Goal: Task Accomplishment & Management: Complete application form

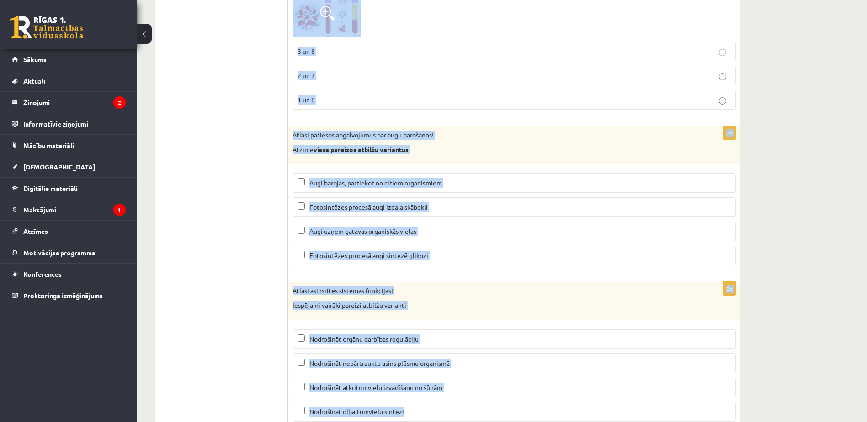
scroll to position [4309, 0]
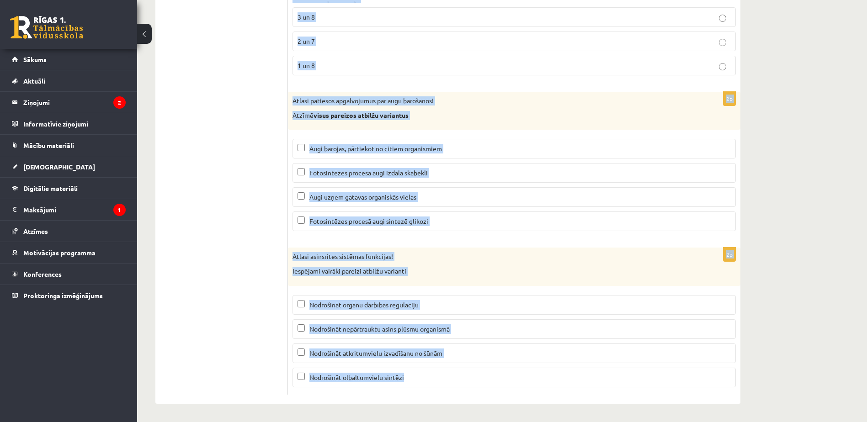
drag, startPoint x: 291, startPoint y: 123, endPoint x: 429, endPoint y: 437, distance: 343.2
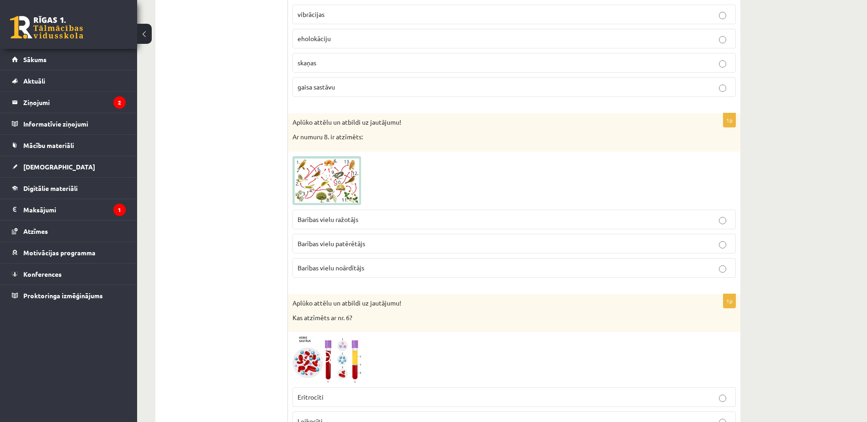
scroll to position [0, 0]
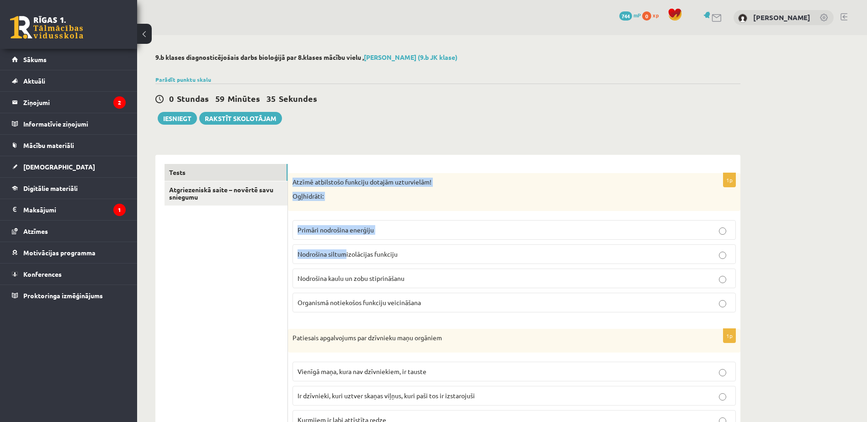
drag, startPoint x: 293, startPoint y: 178, endPoint x: 370, endPoint y: 286, distance: 132.9
click at [370, 286] on div "1p Atzīmē atbilstošo funkciju dotajām uzturvielām! Ogļhidrāti: Primāri nodrošin…" at bounding box center [514, 246] width 452 height 147
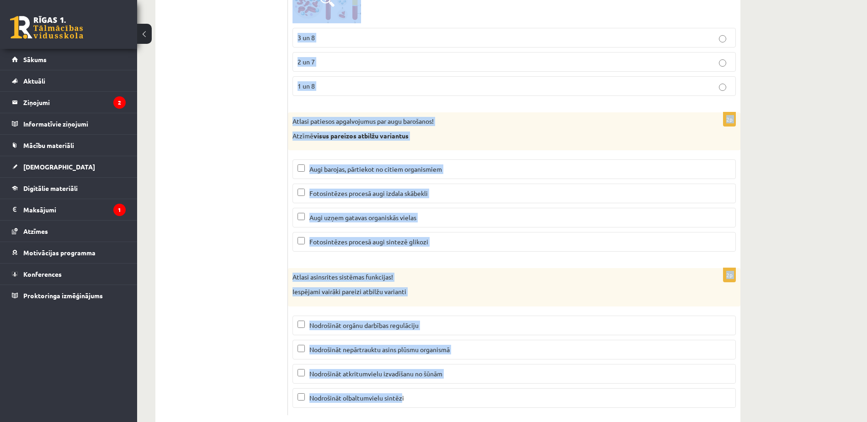
scroll to position [4309, 0]
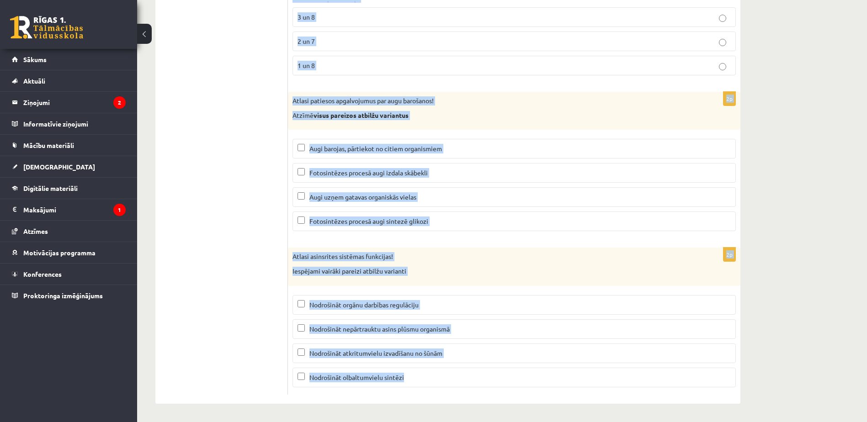
drag, startPoint x: 289, startPoint y: 177, endPoint x: 419, endPoint y: 413, distance: 269.3
copy form "Atzīmē atbilstošo funkciju dotajām uzturvielām! Ogļhidrāti: Primāri nodrošina e…"
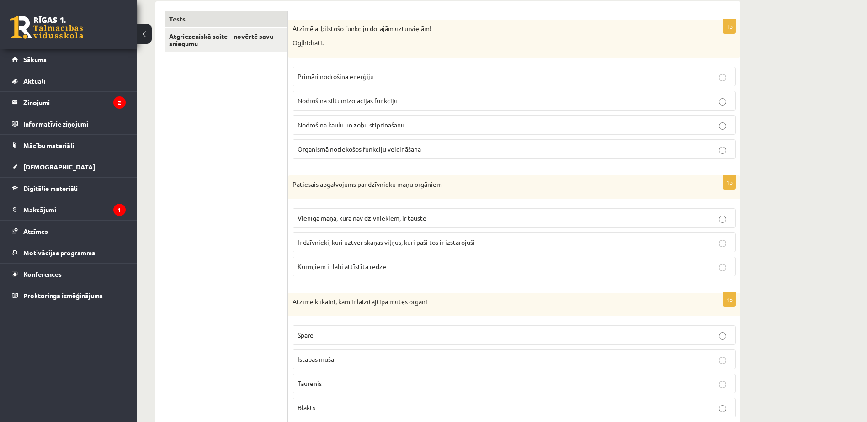
scroll to position [0, 0]
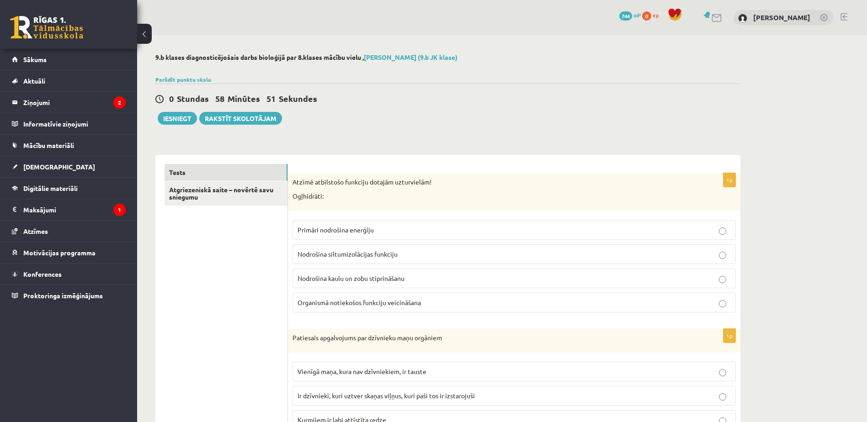
click at [362, 228] on span "Primāri nodrošina enerģiju" at bounding box center [335, 230] width 76 height 8
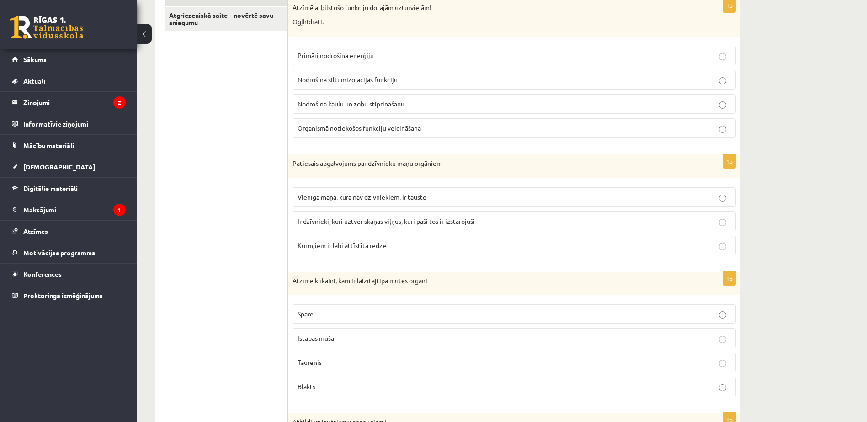
scroll to position [175, 0]
click at [364, 228] on label "Ir dzīvnieki, kuri uztver skaņas viļņus, kuri paši tos ir izstarojuši" at bounding box center [513, 221] width 443 height 20
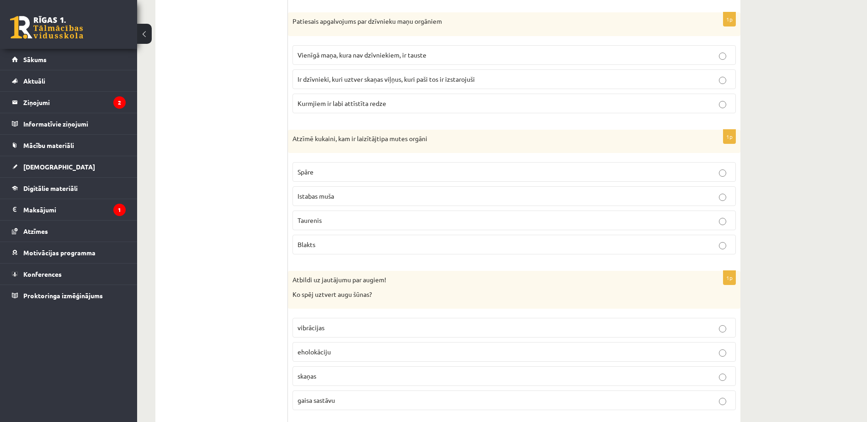
scroll to position [338, 0]
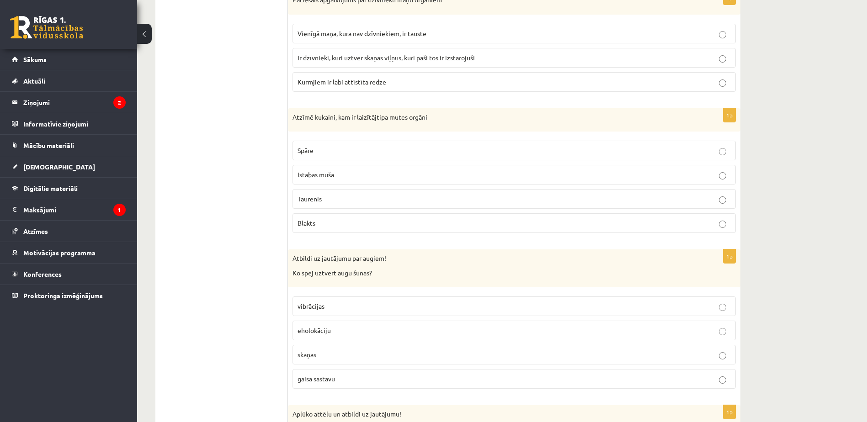
click at [338, 176] on p "Istabas muša" at bounding box center [513, 175] width 433 height 10
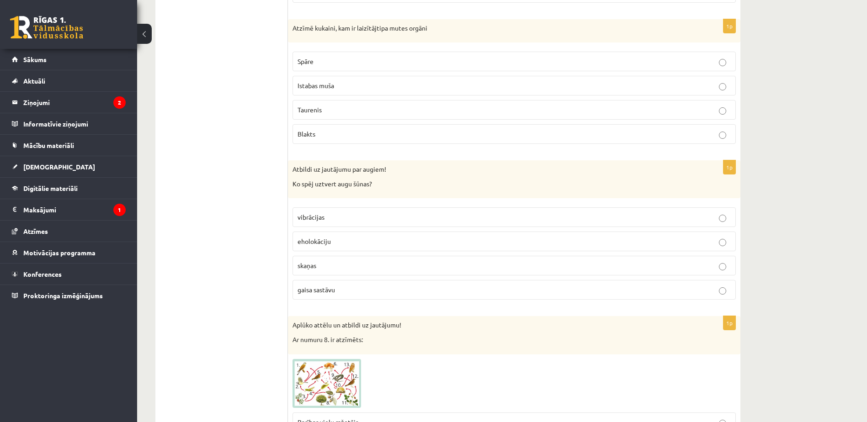
scroll to position [430, 0]
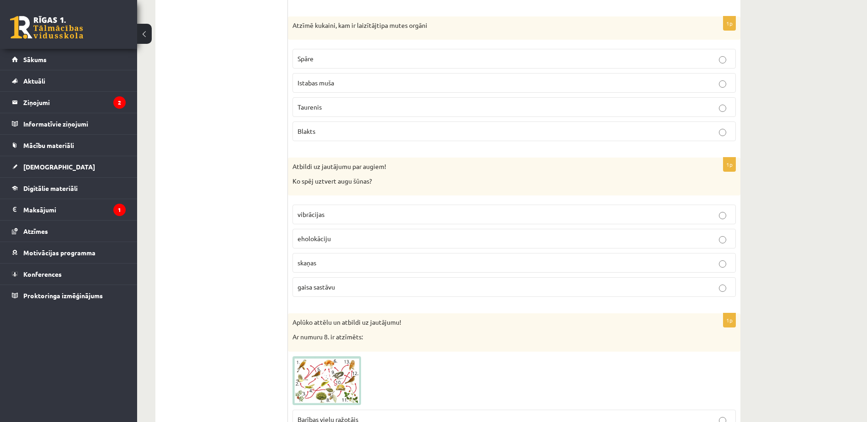
click at [355, 291] on p "gaisa sastāvu" at bounding box center [513, 287] width 433 height 10
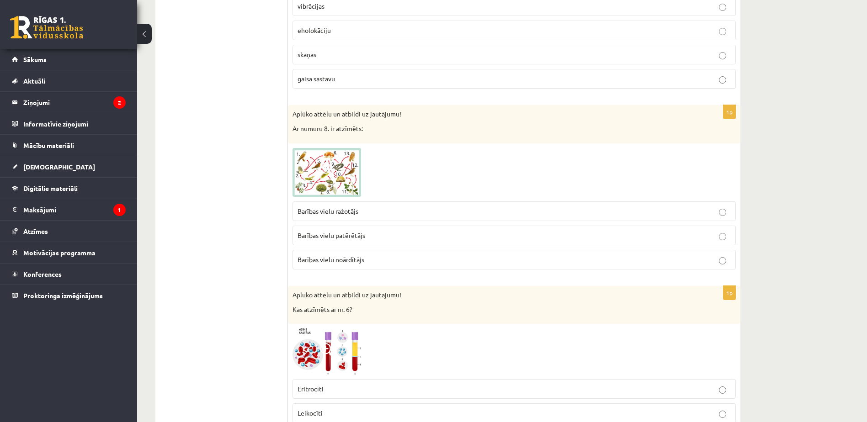
scroll to position [639, 0]
click at [327, 169] on span at bounding box center [327, 169] width 15 height 15
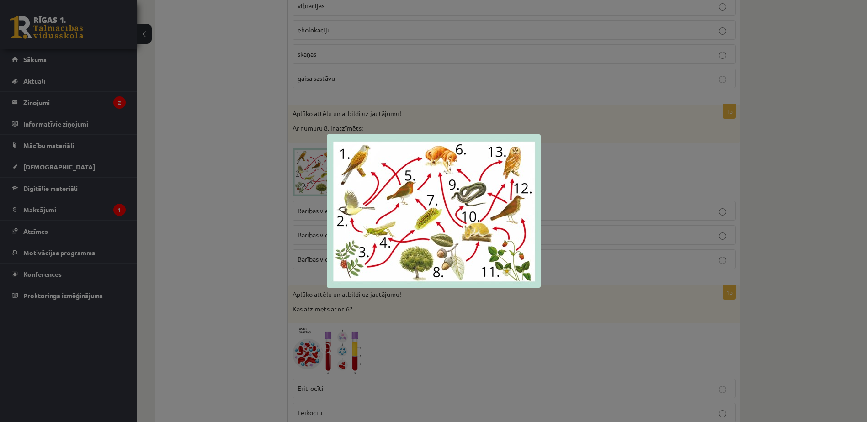
click at [262, 238] on div at bounding box center [433, 211] width 867 height 422
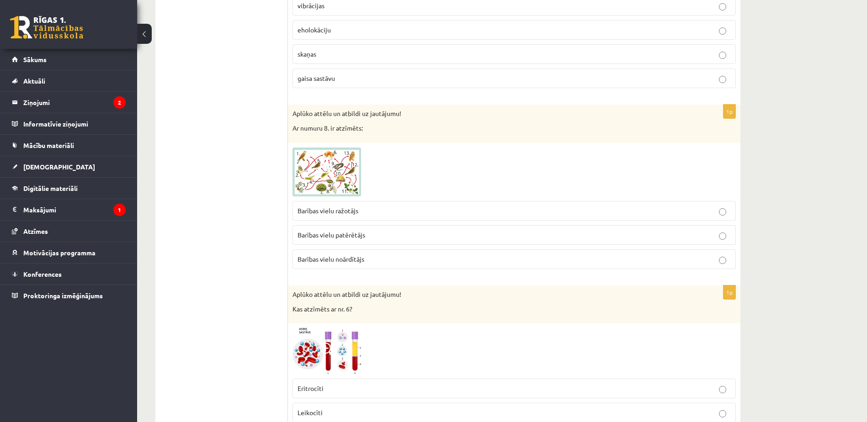
click at [367, 258] on p "Barības vielu noārdītājs" at bounding box center [513, 259] width 433 height 10
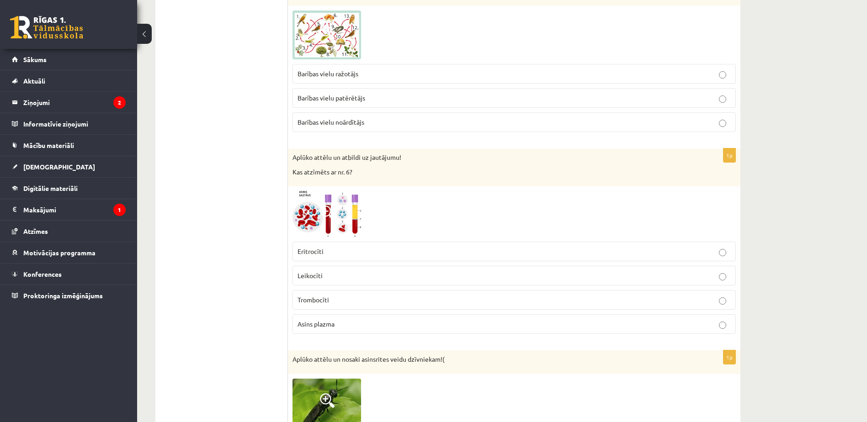
scroll to position [776, 0]
click at [362, 279] on p "Leikocīti" at bounding box center [513, 275] width 433 height 10
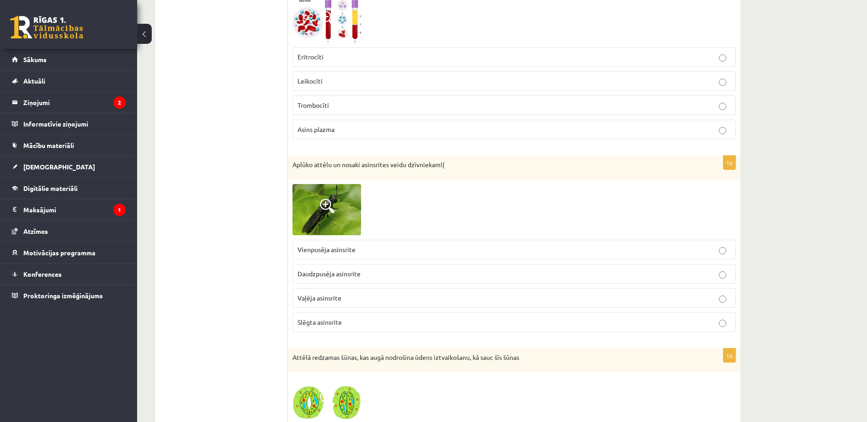
scroll to position [971, 0]
click at [330, 203] on span at bounding box center [327, 205] width 15 height 15
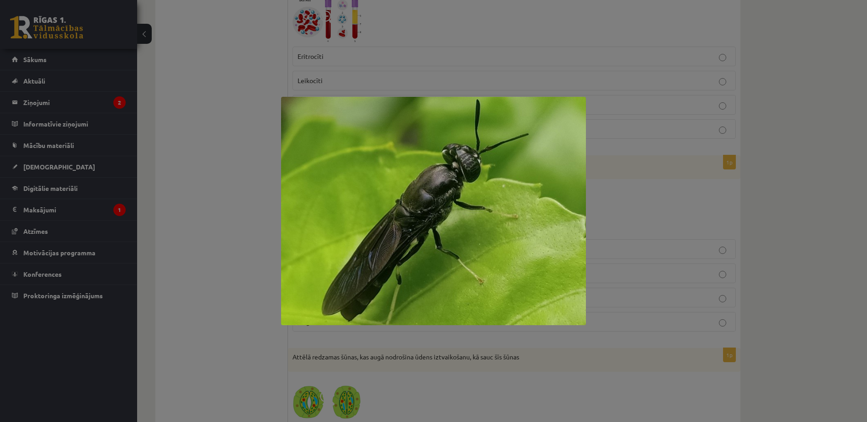
click at [242, 200] on div at bounding box center [433, 211] width 867 height 422
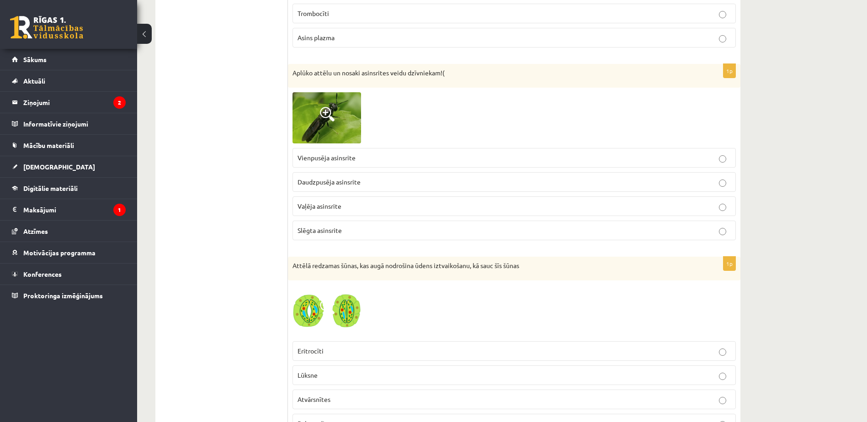
scroll to position [1063, 0]
click at [375, 400] on p "Atvārsnītes" at bounding box center [513, 399] width 433 height 10
click at [355, 205] on p "Vaļēja asinsrite" at bounding box center [513, 206] width 433 height 10
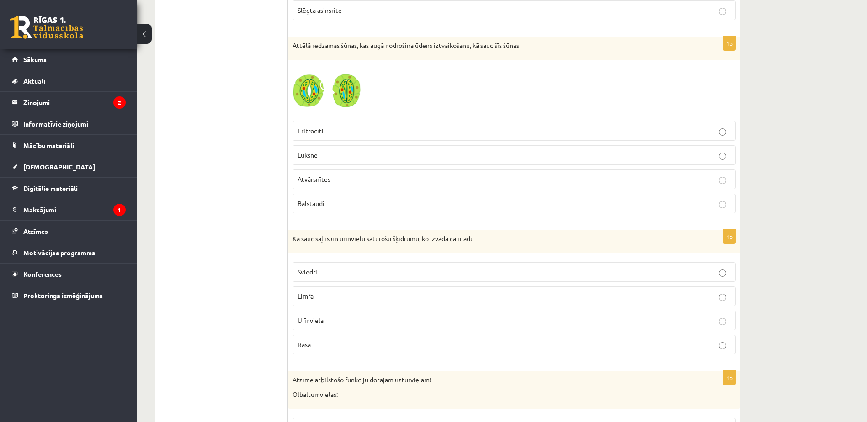
scroll to position [1283, 0]
click at [355, 272] on p "Sviedri" at bounding box center [513, 272] width 433 height 10
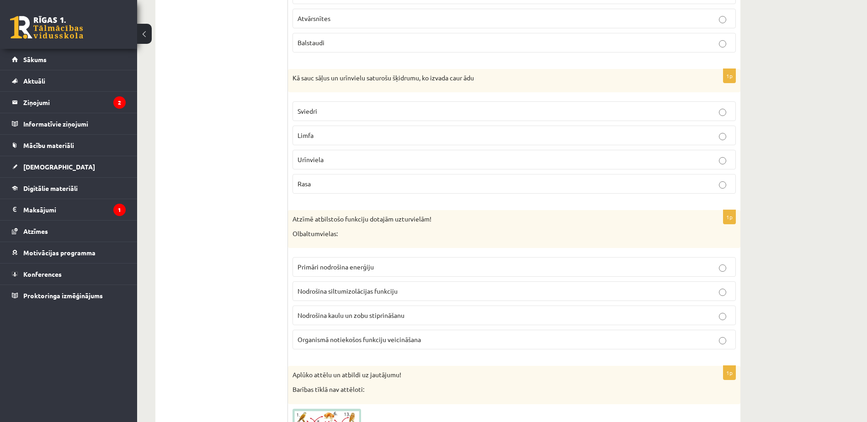
scroll to position [1444, 0]
click at [383, 336] on span "Organismā notiekošos funkciju veicināšana" at bounding box center [358, 339] width 123 height 8
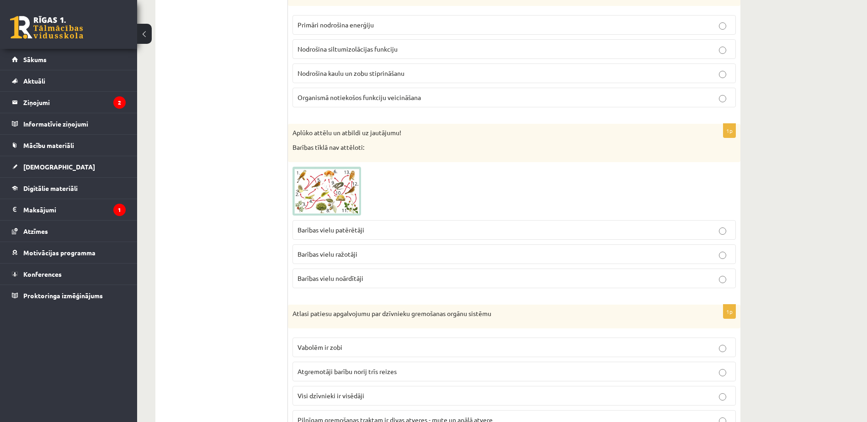
scroll to position [1686, 0]
click at [388, 275] on p "Barības vielu noārdītāji" at bounding box center [513, 278] width 433 height 10
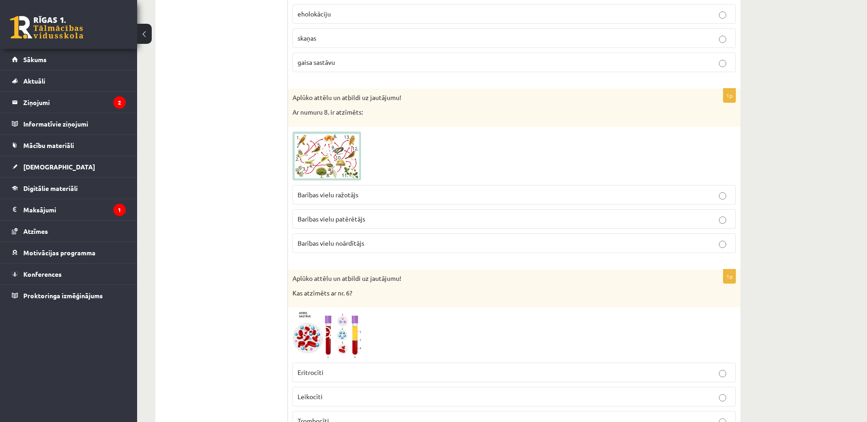
scroll to position [654, 0]
click at [370, 198] on p "Barības vielu ražotājs" at bounding box center [513, 195] width 433 height 10
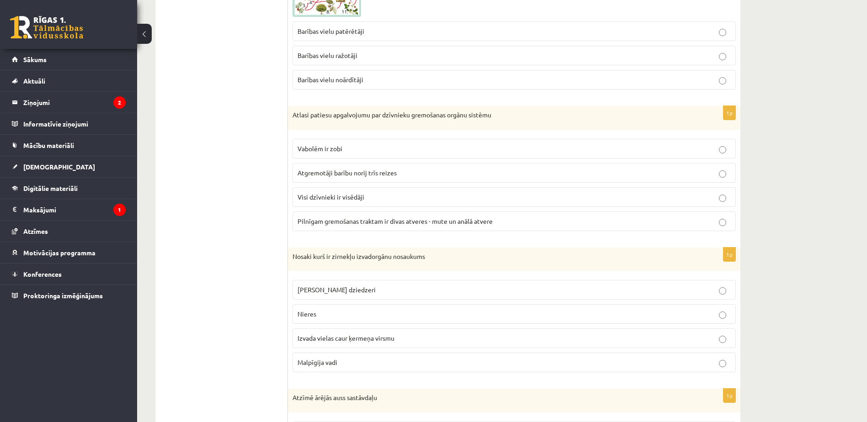
scroll to position [1884, 0]
click at [369, 222] on span "Pilnīgam gremošanas traktam ir divas atveres - mute un anālā atvere" at bounding box center [394, 221] width 195 height 8
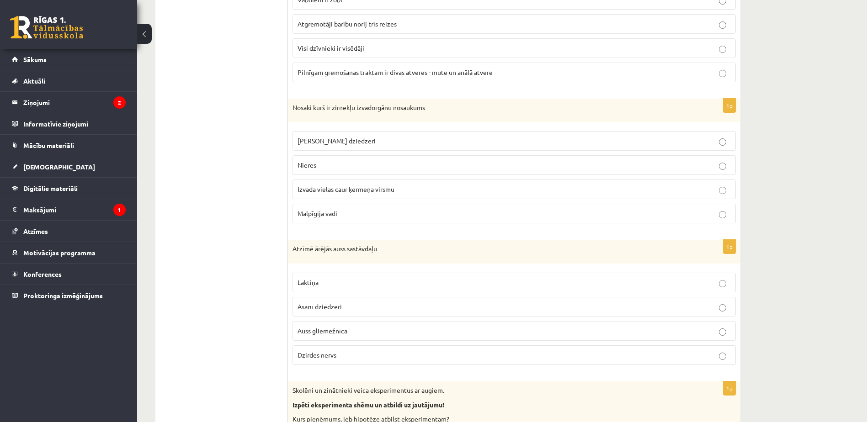
scroll to position [2037, 0]
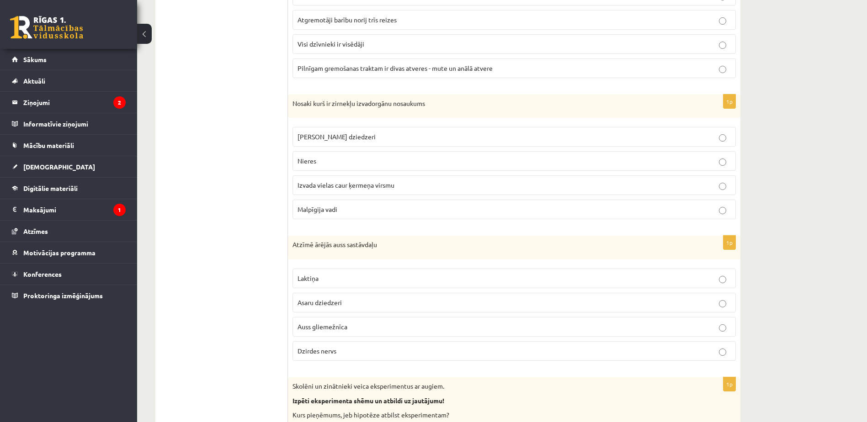
click at [376, 207] on p "Malpīgija vadi" at bounding box center [513, 210] width 433 height 10
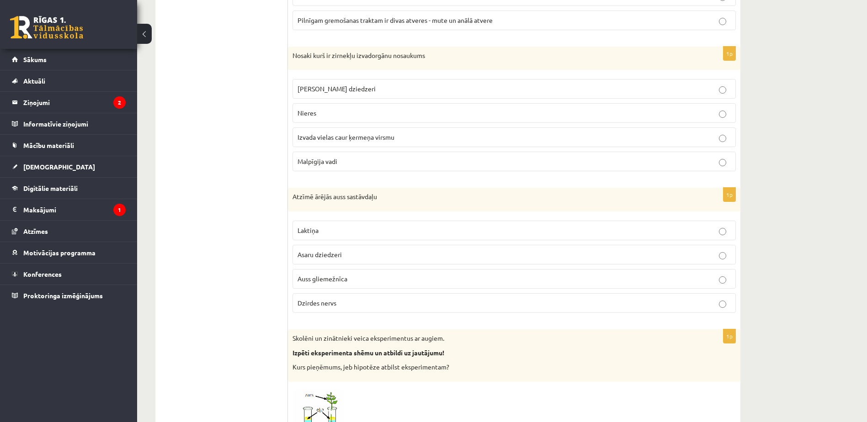
scroll to position [2085, 0]
click at [364, 277] on p "Auss gliemežnīca" at bounding box center [513, 279] width 433 height 10
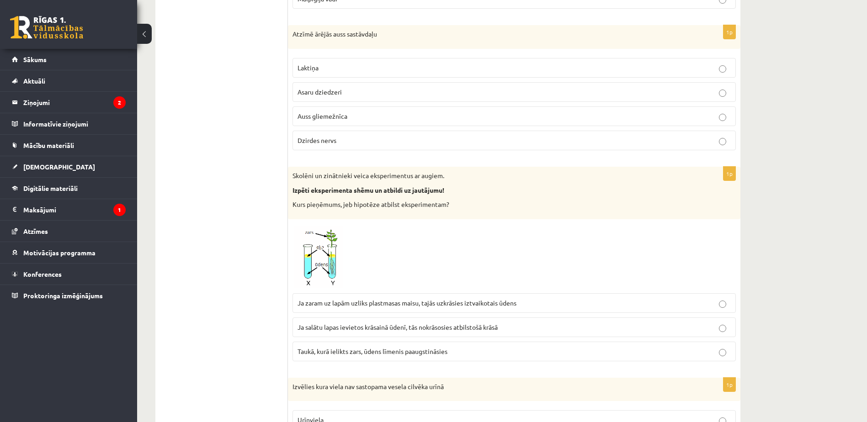
scroll to position [2248, 0]
click at [366, 301] on span "Ja zaram uz lapām uzliks plastmasas maisu, tajās uzkrāsies iztvaikotais ūdens" at bounding box center [406, 302] width 219 height 8
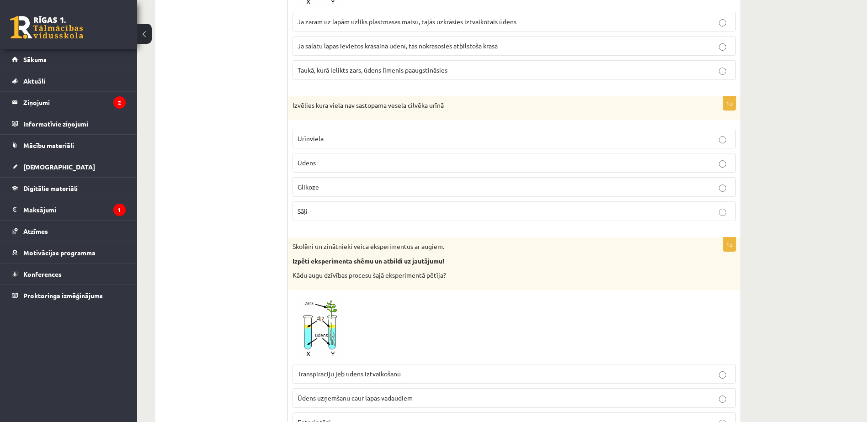
scroll to position [2534, 0]
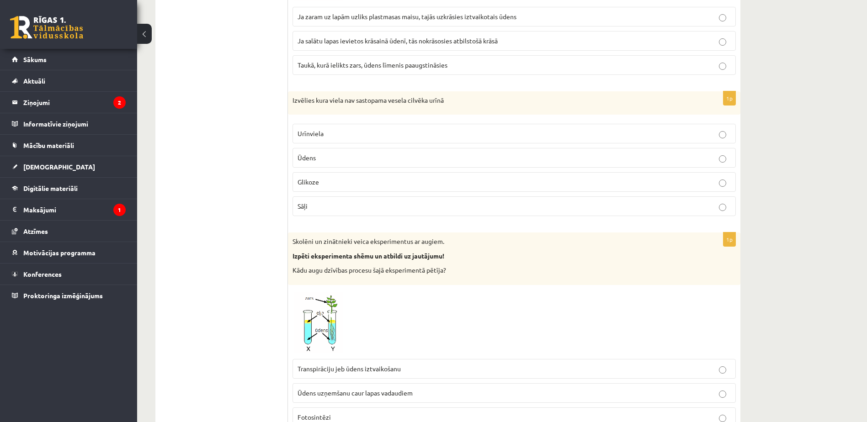
click at [312, 176] on label "Glikoze" at bounding box center [513, 182] width 443 height 20
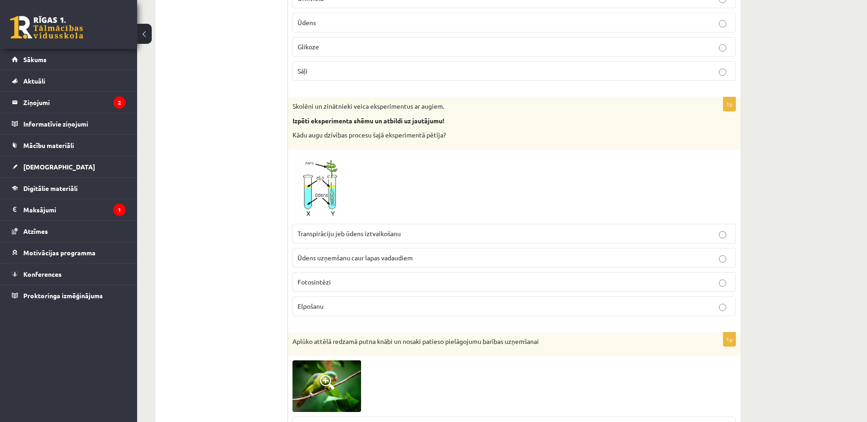
scroll to position [2671, 0]
click at [365, 234] on span "Transpirāciju jeb ūdens iztvaikošanu" at bounding box center [348, 231] width 103 height 8
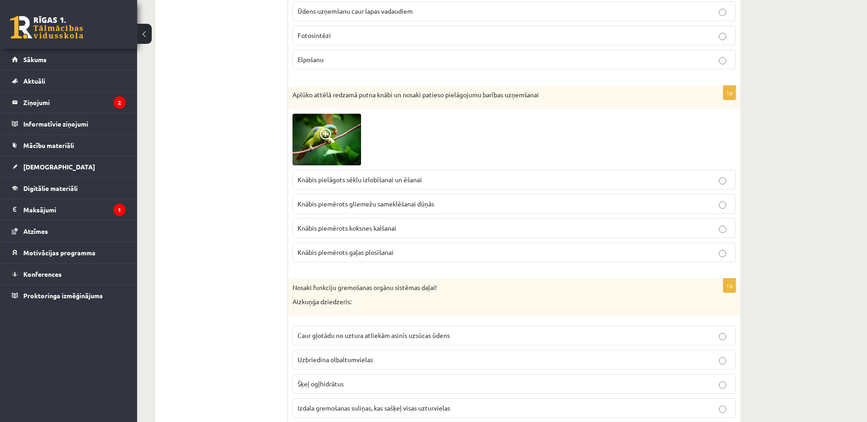
scroll to position [2919, 0]
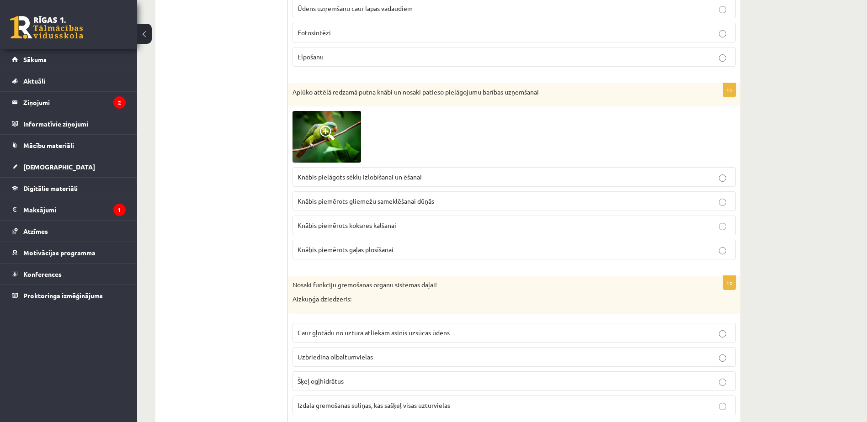
click at [401, 172] on label "Knābis pielāgots sēklu izlobīšanai un ēšanai" at bounding box center [513, 177] width 443 height 20
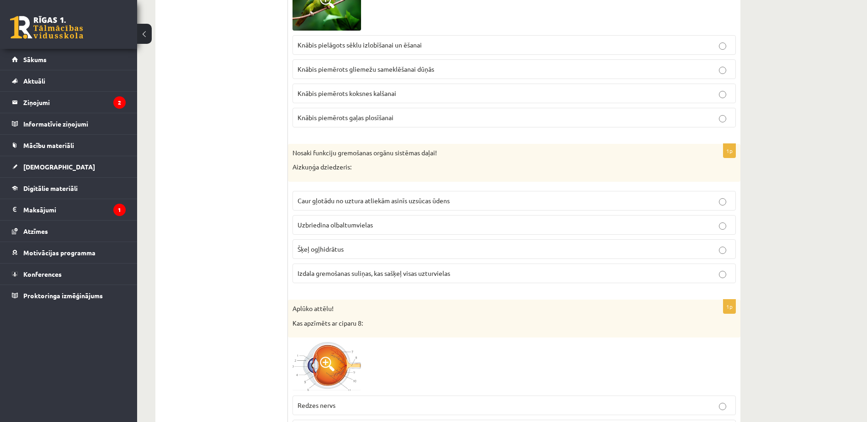
scroll to position [3054, 0]
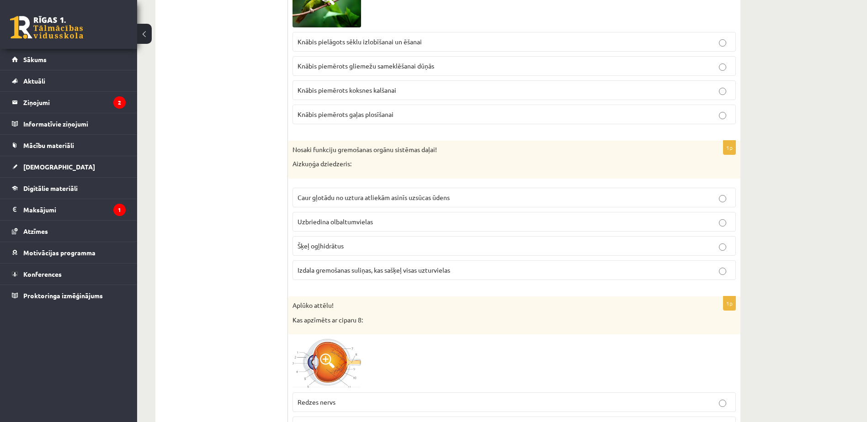
click at [354, 272] on span "Izdala gremošanas suliņas, kas sašķeļ visas uzturvielas" at bounding box center [373, 270] width 153 height 8
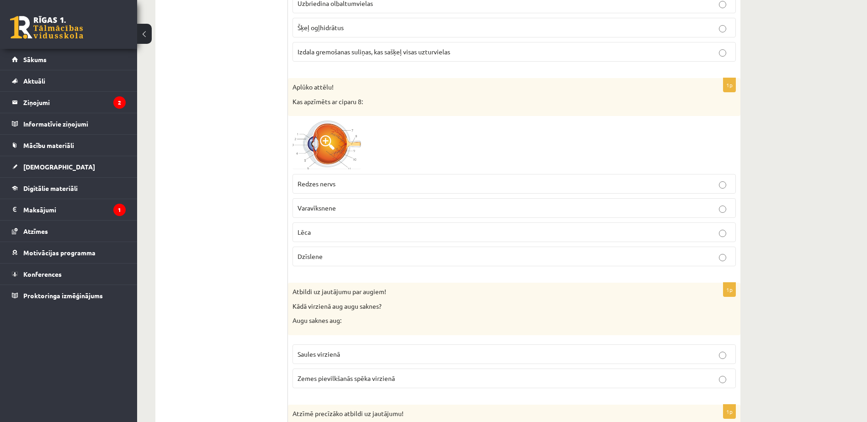
scroll to position [3273, 0]
click at [323, 152] on img at bounding box center [326, 144] width 69 height 49
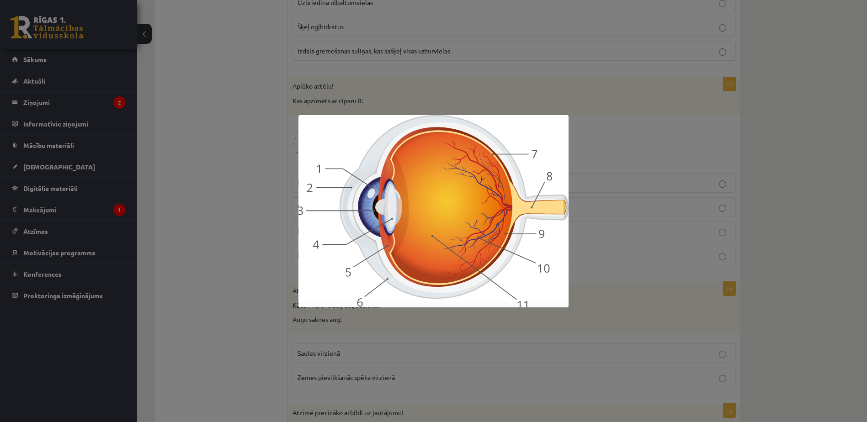
click at [269, 176] on div at bounding box center [433, 211] width 867 height 422
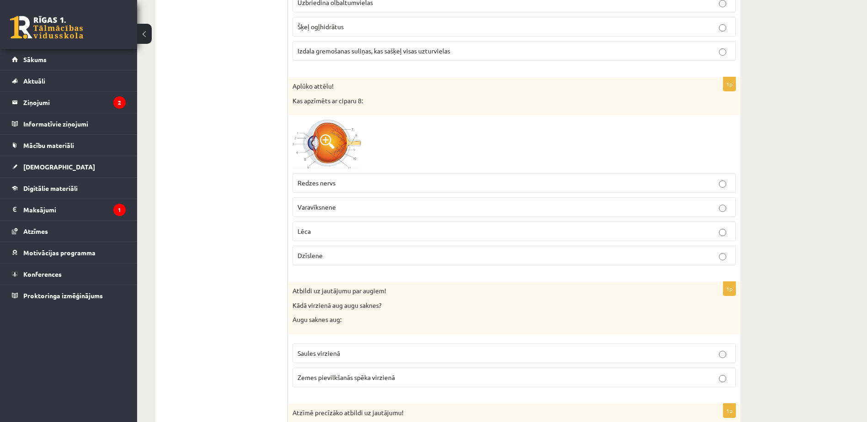
click at [354, 249] on label "Dzīslene" at bounding box center [513, 256] width 443 height 20
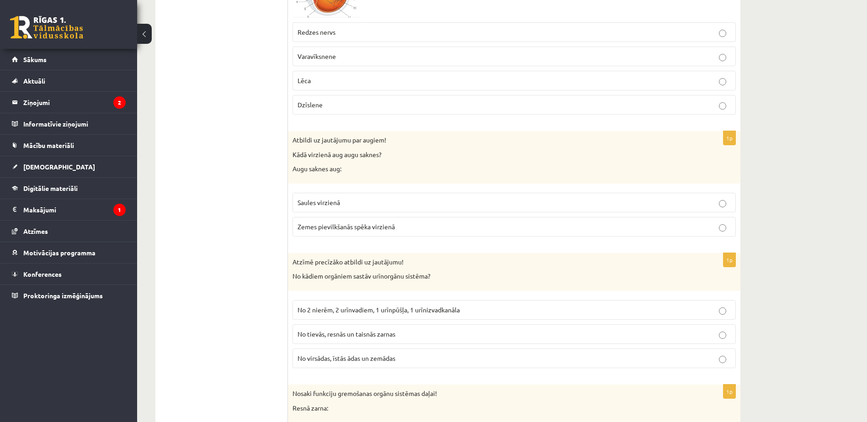
scroll to position [3425, 0]
click at [337, 226] on span "Zemes pievilkšanās spēka virzienā" at bounding box center [345, 226] width 97 height 8
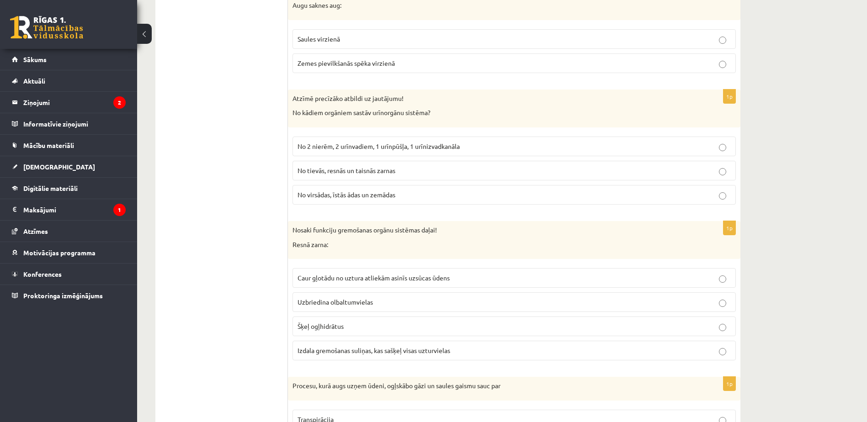
scroll to position [3588, 0]
click at [362, 147] on span "No 2 nierēm, 2 urīnvadiem, 1 urīnpūšļa, 1 urīnizvadkanāla" at bounding box center [378, 146] width 162 height 8
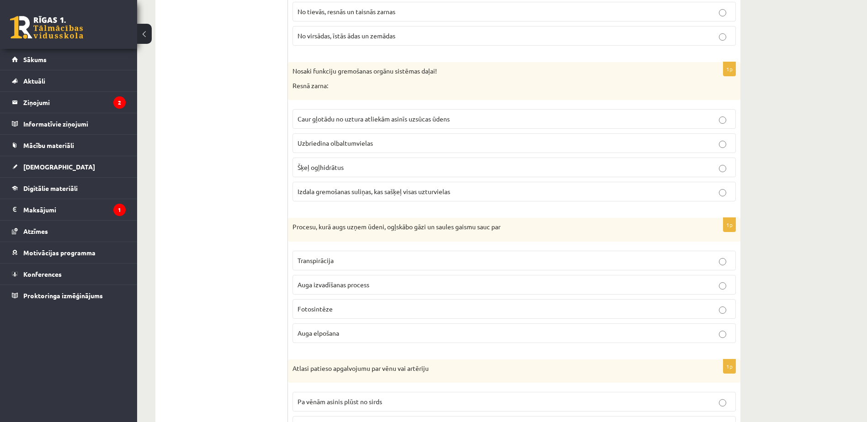
scroll to position [3747, 0]
click at [386, 123] on p "Caur gļotādu no uztura atliekām asinīs uzsūcas ūdens" at bounding box center [513, 119] width 433 height 10
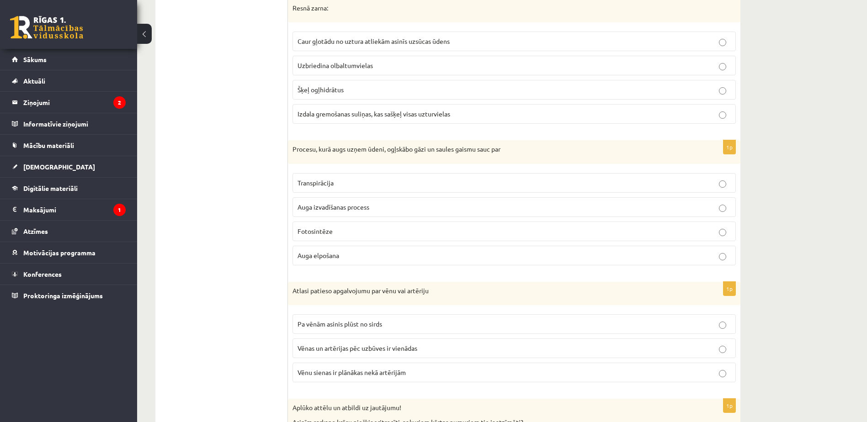
scroll to position [3856, 0]
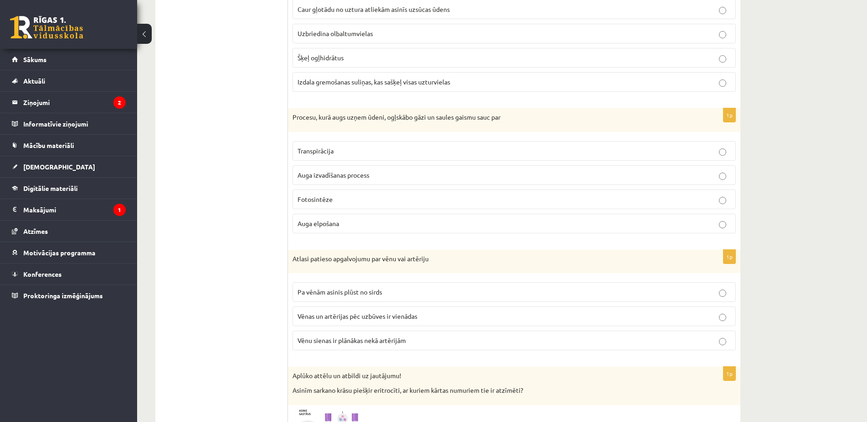
click at [377, 192] on label "Fotosintēze" at bounding box center [513, 200] width 443 height 20
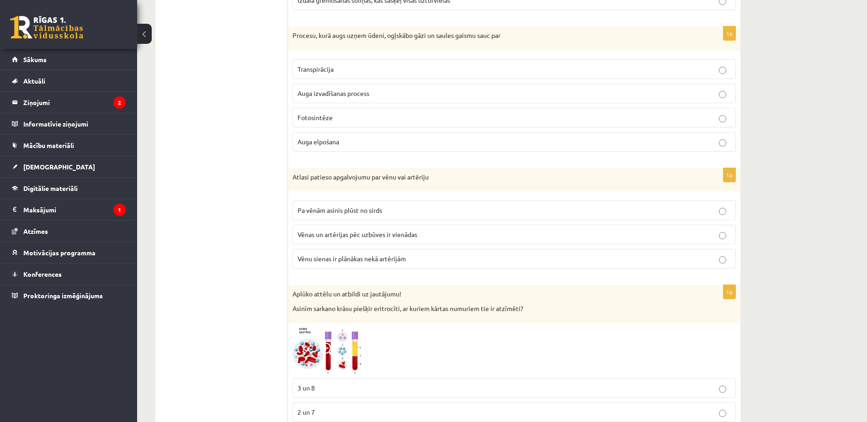
scroll to position [3939, 0]
click at [424, 208] on p "Pa vēnām asinis plūst no sirds" at bounding box center [513, 209] width 433 height 10
click at [437, 236] on p "Vēnas un artērijas pēc uzbūves ir vienādas" at bounding box center [513, 233] width 433 height 10
click at [427, 208] on p "Pa vēnām asinis plūst no sirds" at bounding box center [513, 209] width 433 height 10
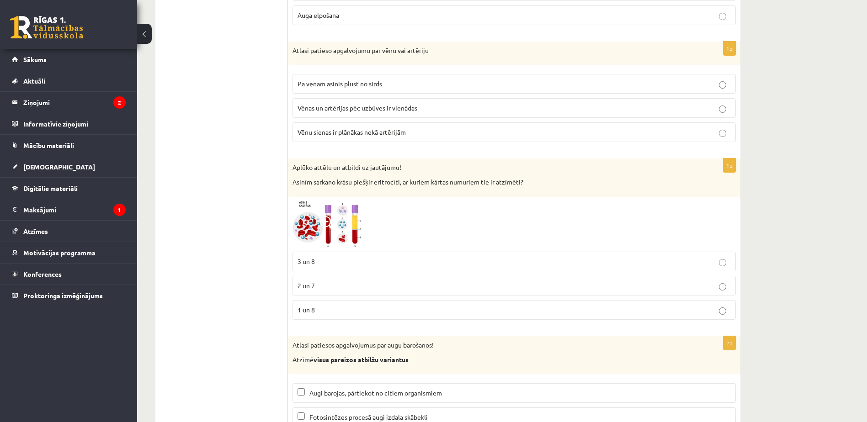
scroll to position [4065, 0]
click at [353, 287] on p "2 un 7" at bounding box center [513, 285] width 433 height 10
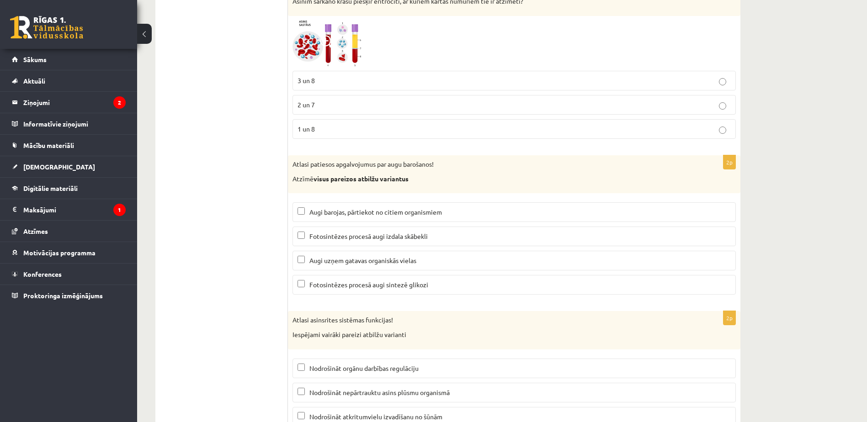
scroll to position [4246, 0]
click at [381, 232] on p "Fotosintēzes procesā augi izdala skābekli" at bounding box center [513, 236] width 433 height 10
click at [424, 286] on span "Fotosintēzes procesā augi sintezē glikozi" at bounding box center [368, 284] width 119 height 8
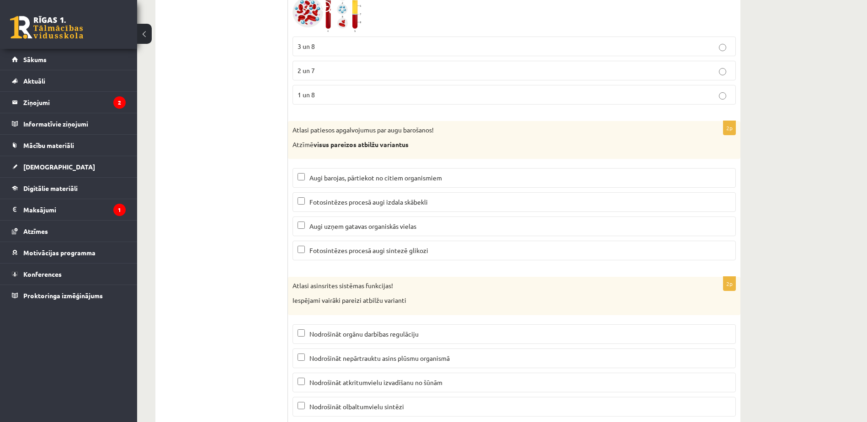
scroll to position [4309, 0]
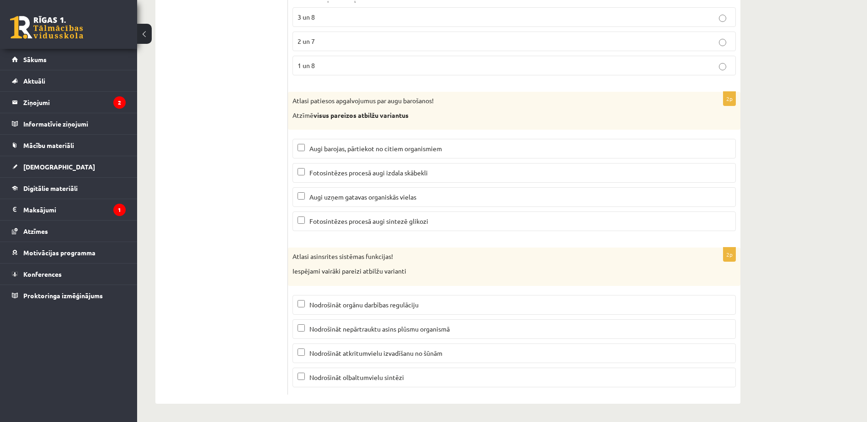
click at [442, 323] on label "Nodrošināt nepārtrauktu asins plūsmu organismā" at bounding box center [513, 329] width 443 height 20
click at [455, 356] on p "Nodrošināt atkritumvielu izvadīšanu no šūnām" at bounding box center [513, 354] width 433 height 10
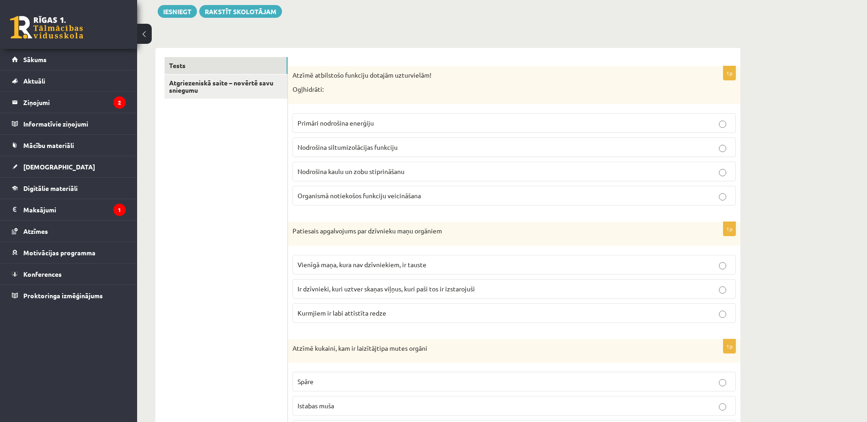
scroll to position [0, 0]
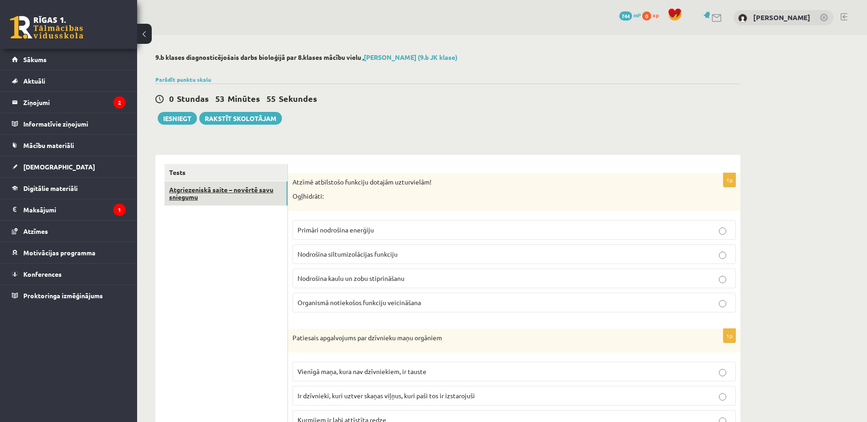
click at [227, 186] on link "Atgriezeniskā saite – novērtē savu sniegumu" at bounding box center [225, 193] width 123 height 25
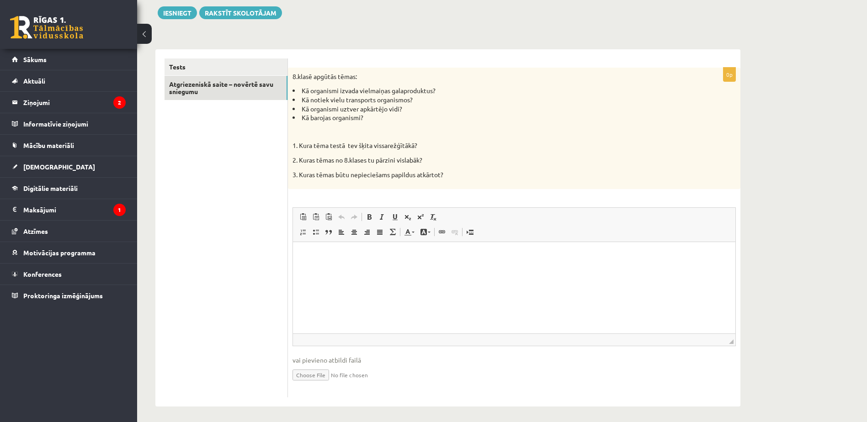
scroll to position [109, 0]
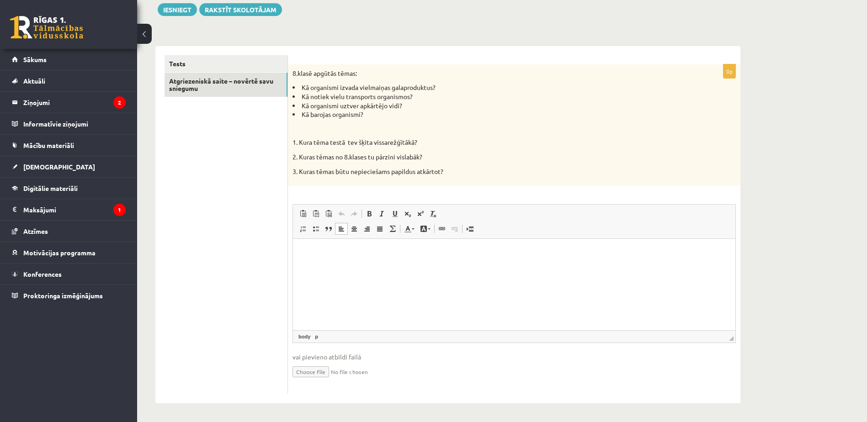
click at [375, 263] on html at bounding box center [514, 253] width 442 height 28
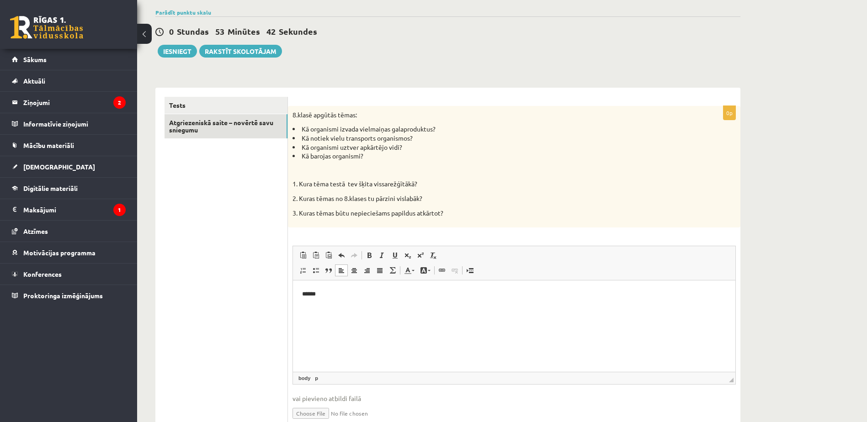
scroll to position [66, 0]
click at [192, 54] on button "Iesniegt" at bounding box center [177, 52] width 39 height 13
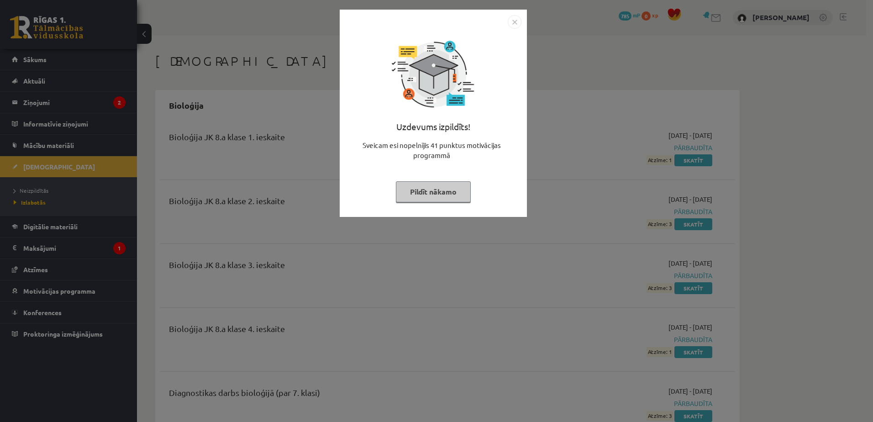
click at [445, 190] on button "Pildīt nākamo" at bounding box center [433, 191] width 75 height 21
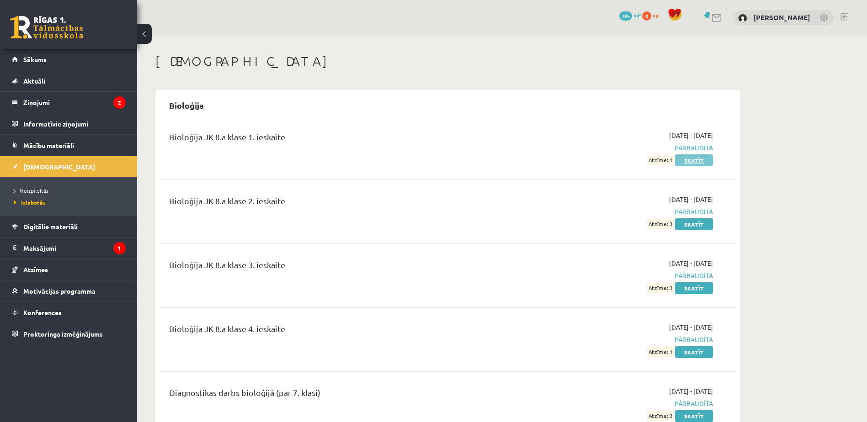
click at [684, 161] on link "Skatīt" at bounding box center [694, 160] width 38 height 12
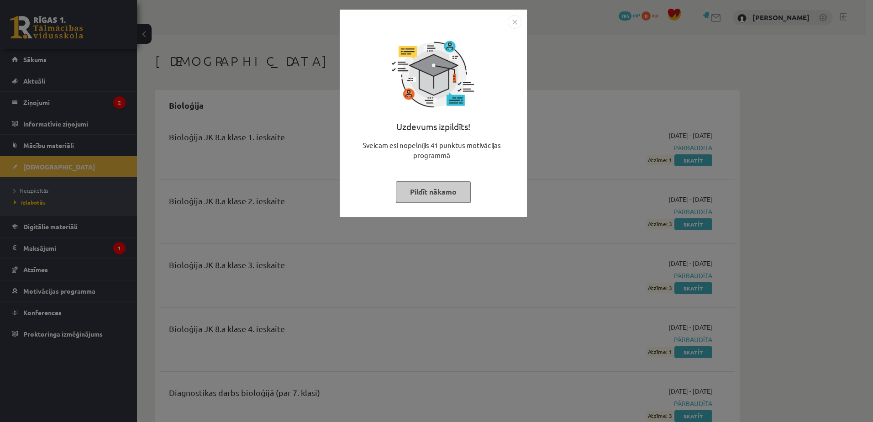
click at [432, 195] on button "Pildīt nākamo" at bounding box center [433, 191] width 75 height 21
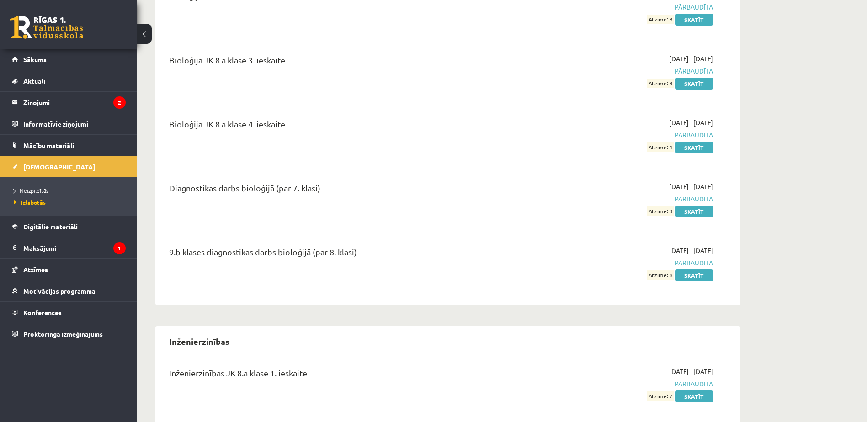
scroll to position [205, 0]
click at [691, 275] on link "Skatīt" at bounding box center [694, 275] width 38 height 12
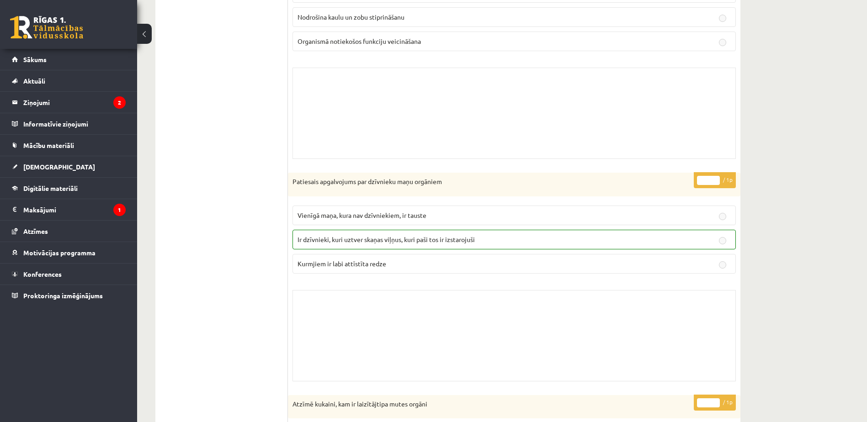
scroll to position [199, 0]
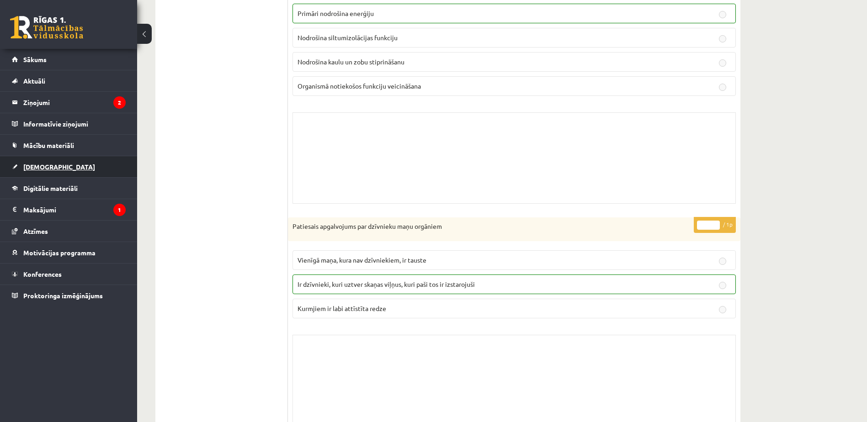
click at [76, 160] on link "[DEMOGRAPHIC_DATA]" at bounding box center [69, 166] width 114 height 21
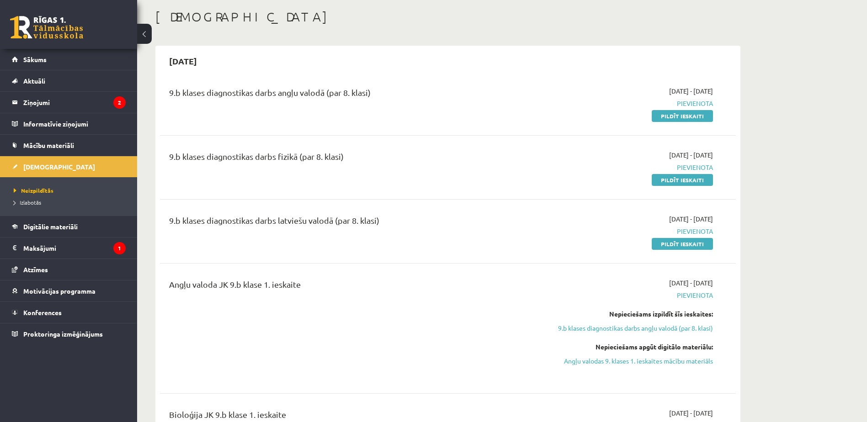
scroll to position [43, 0]
click at [664, 242] on link "Pildīt ieskaiti" at bounding box center [681, 245] width 61 height 12
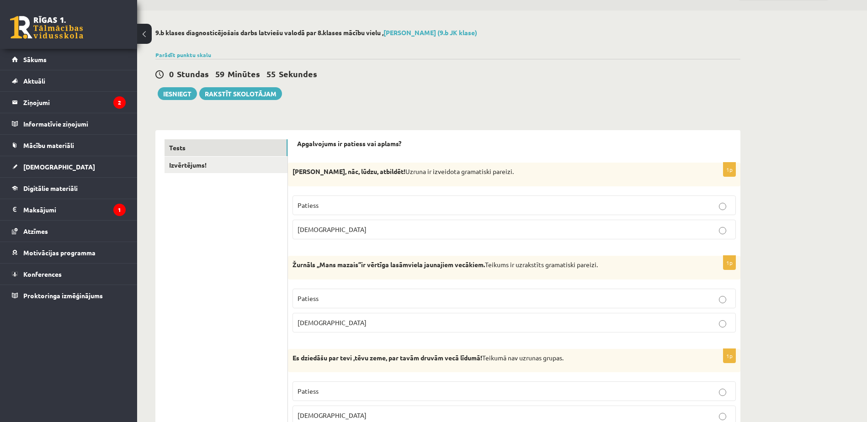
scroll to position [46, 0]
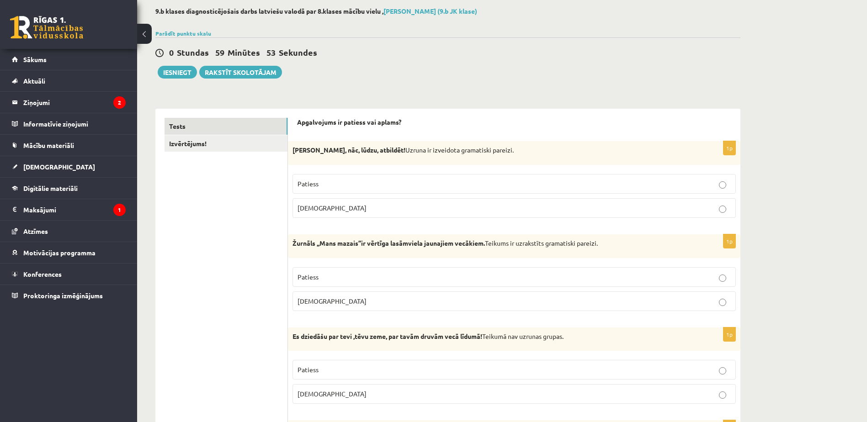
click at [478, 200] on label "[DEMOGRAPHIC_DATA]" at bounding box center [513, 208] width 443 height 20
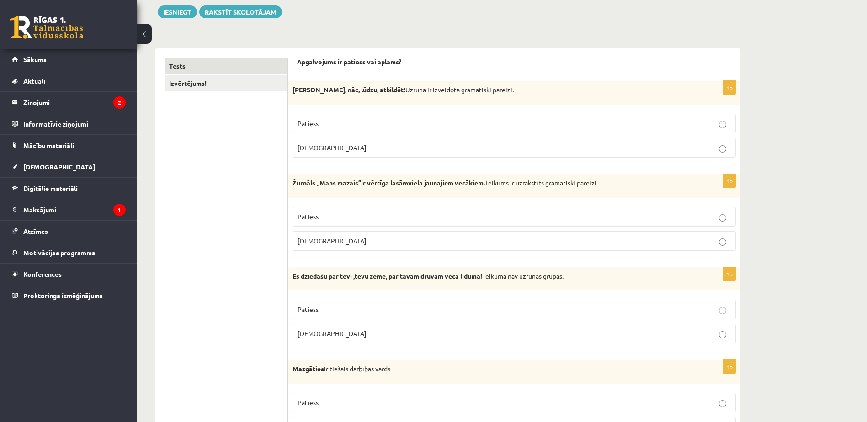
scroll to position [117, 0]
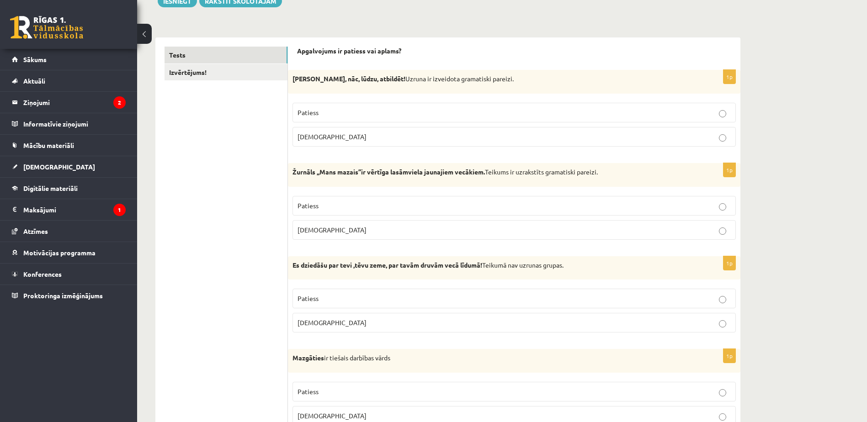
click at [427, 233] on p "[DEMOGRAPHIC_DATA]" at bounding box center [513, 230] width 433 height 10
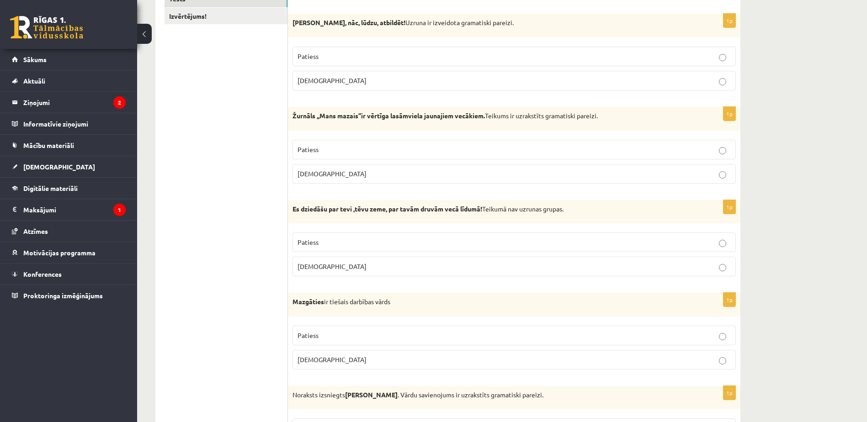
scroll to position [177, 0]
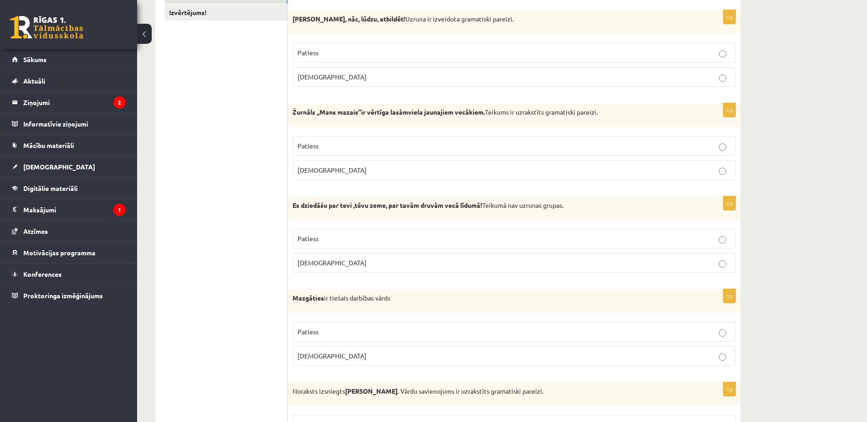
click at [394, 328] on p "Patiess" at bounding box center [513, 332] width 433 height 10
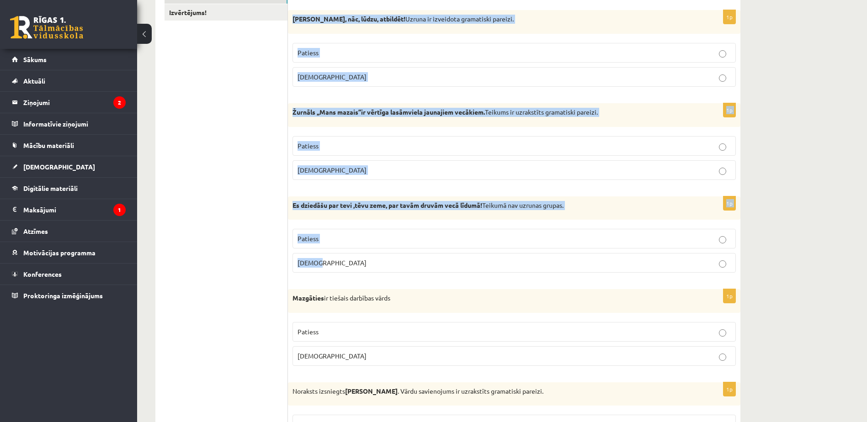
drag, startPoint x: 289, startPoint y: 17, endPoint x: 461, endPoint y: 265, distance: 301.3
copy form "[PERSON_NAME], nāc, lūdzu, atbildēt! Uzruna ir izveidota gramatiski pareizi. Pa…"
click at [570, 152] on label "Patiess" at bounding box center [513, 146] width 443 height 20
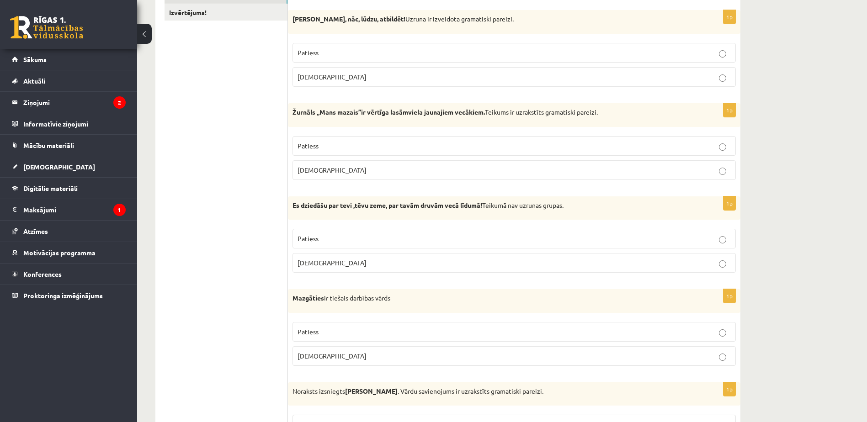
click at [574, 256] on label "[DEMOGRAPHIC_DATA]" at bounding box center [513, 263] width 443 height 20
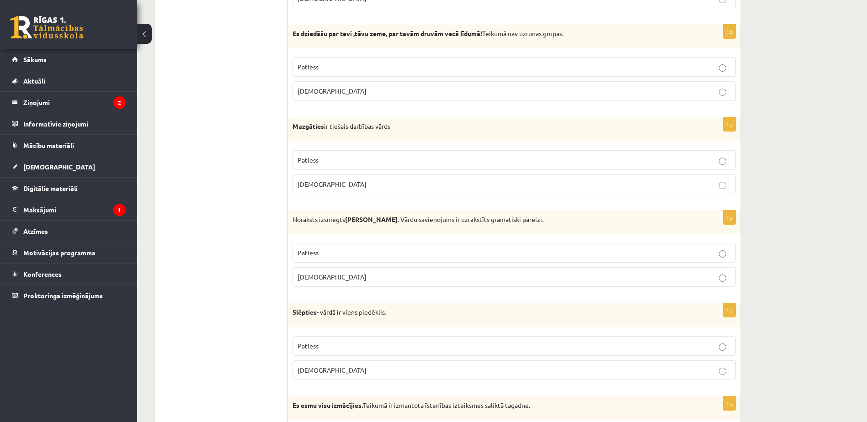
scroll to position [349, 0]
click at [552, 246] on label "Patiess" at bounding box center [513, 253] width 443 height 20
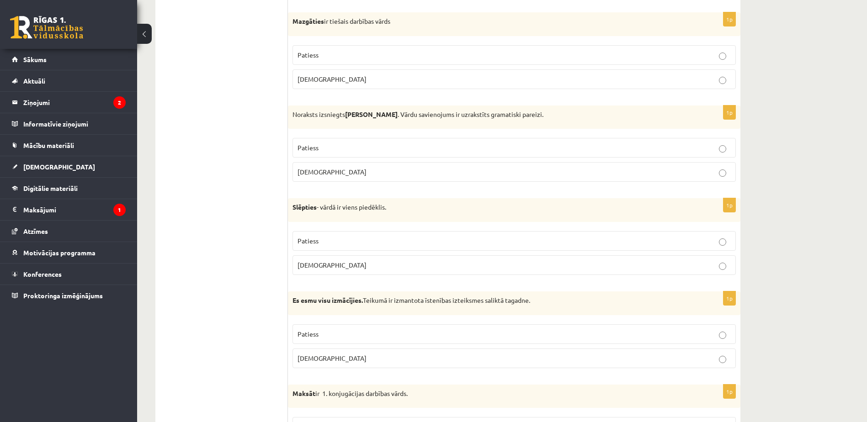
scroll to position [455, 0]
click at [448, 235] on label "Patiess" at bounding box center [513, 241] width 443 height 20
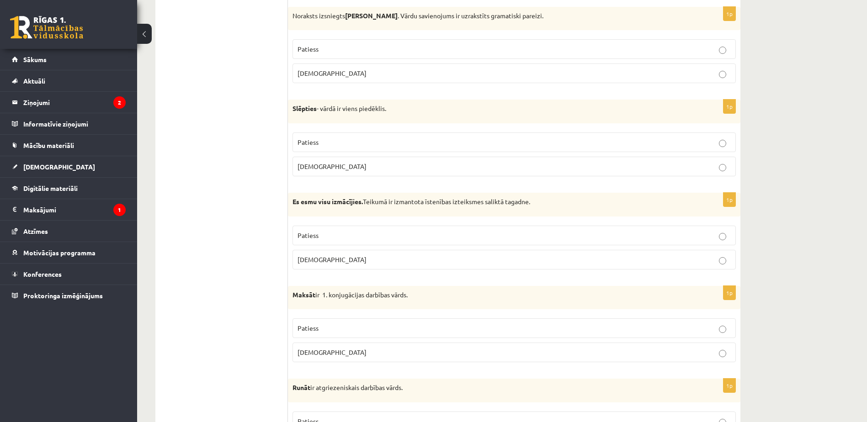
scroll to position [558, 0]
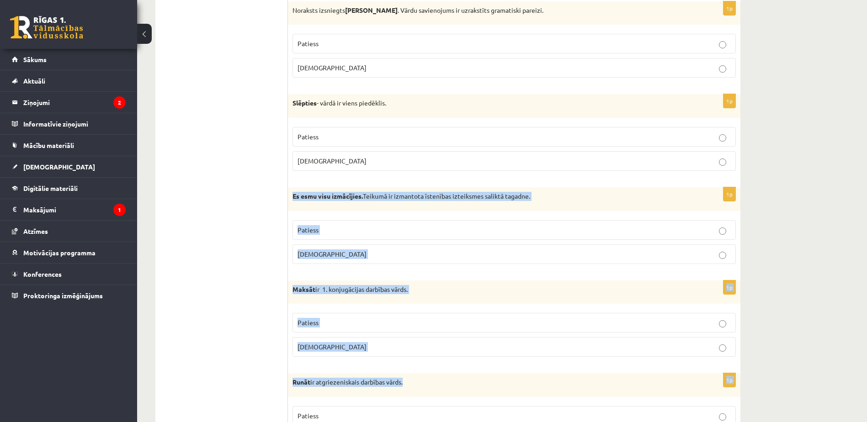
drag, startPoint x: 290, startPoint y: 195, endPoint x: 445, endPoint y: 379, distance: 241.5
copy form "Es esmu visu izmācījies. Teikumā ir izmantota īstenības izteiksmes saliktā taga…"
click at [463, 255] on p "Aplams" at bounding box center [513, 254] width 433 height 10
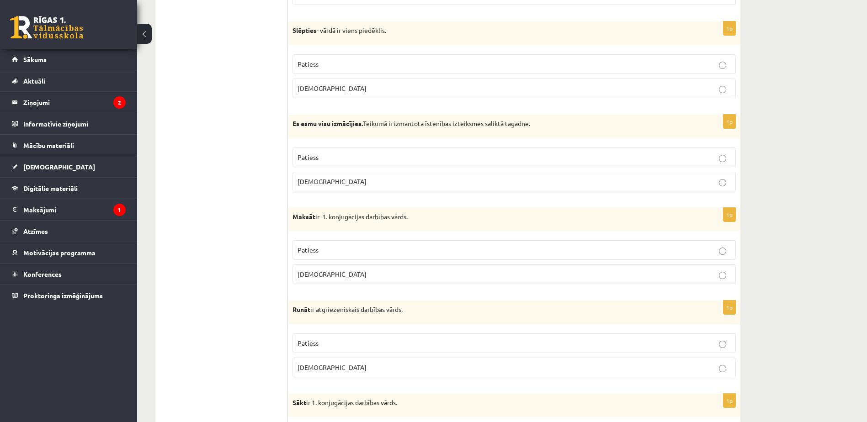
scroll to position [631, 0]
click at [479, 275] on p "Aplams" at bounding box center [513, 274] width 433 height 10
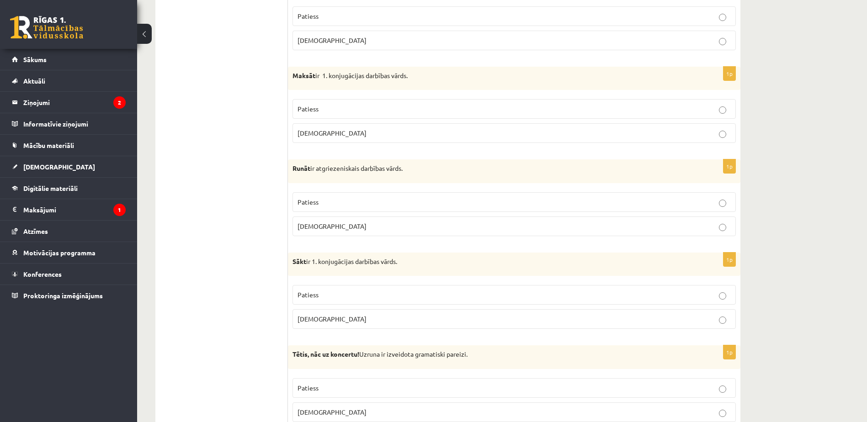
scroll to position [778, 0]
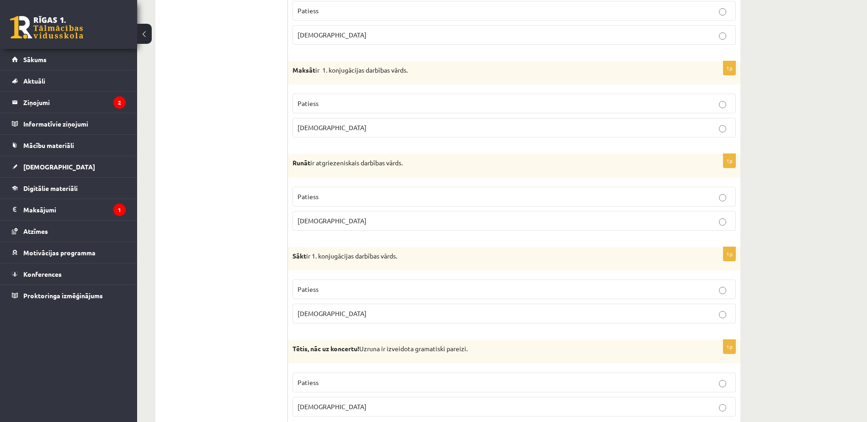
click at [408, 312] on p "Aplams" at bounding box center [513, 314] width 433 height 10
click at [409, 194] on p "Patiess" at bounding box center [513, 195] width 433 height 10
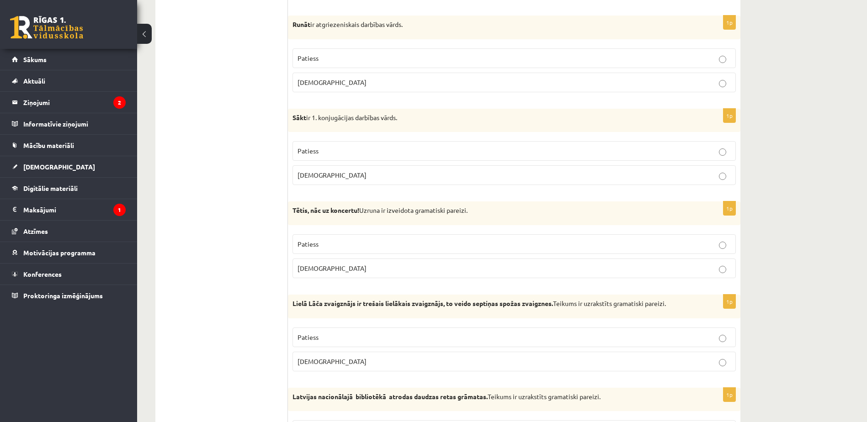
scroll to position [916, 0]
click at [394, 260] on label "Aplams" at bounding box center [513, 268] width 443 height 20
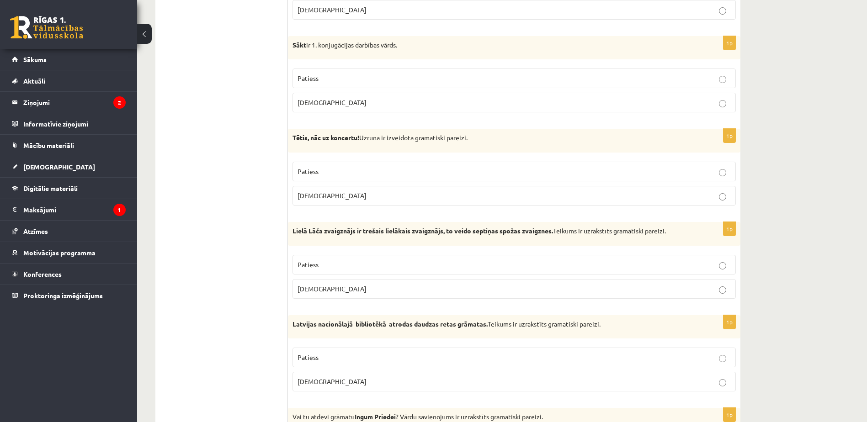
scroll to position [989, 0]
click at [357, 283] on label "Aplams" at bounding box center [513, 289] width 443 height 20
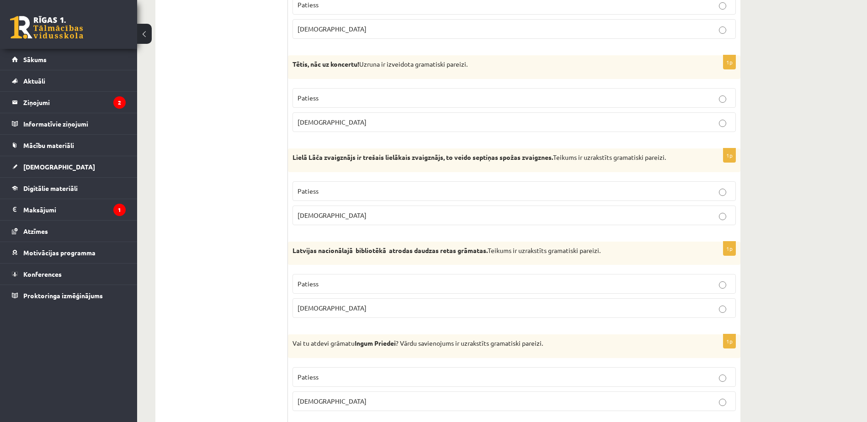
scroll to position [1079, 0]
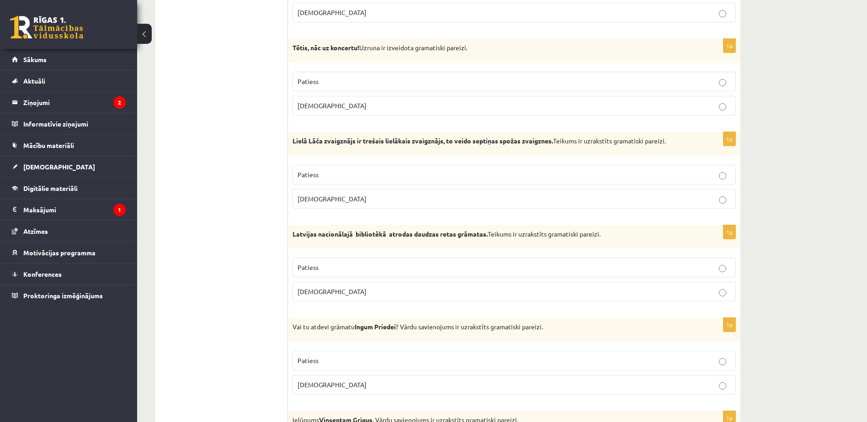
click at [349, 287] on label "Aplams" at bounding box center [513, 292] width 443 height 20
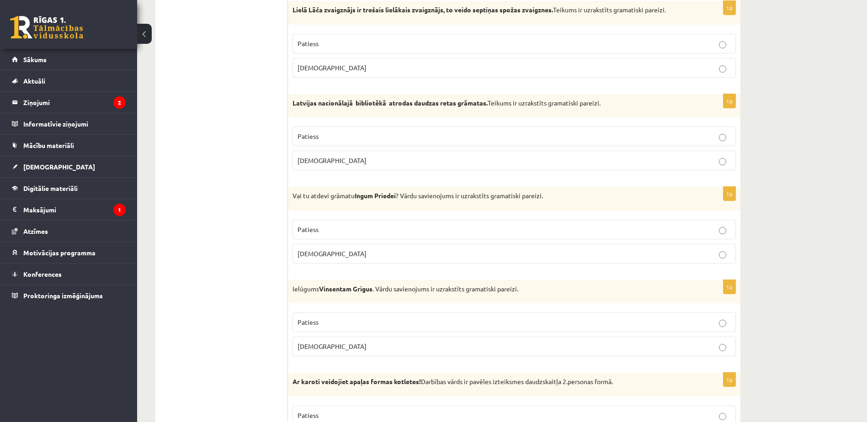
scroll to position [1210, 0]
drag, startPoint x: 285, startPoint y: 193, endPoint x: 270, endPoint y: 208, distance: 21.0
click at [270, 208] on ul "Tests Izvērtējums!" at bounding box center [225, 356] width 123 height 2804
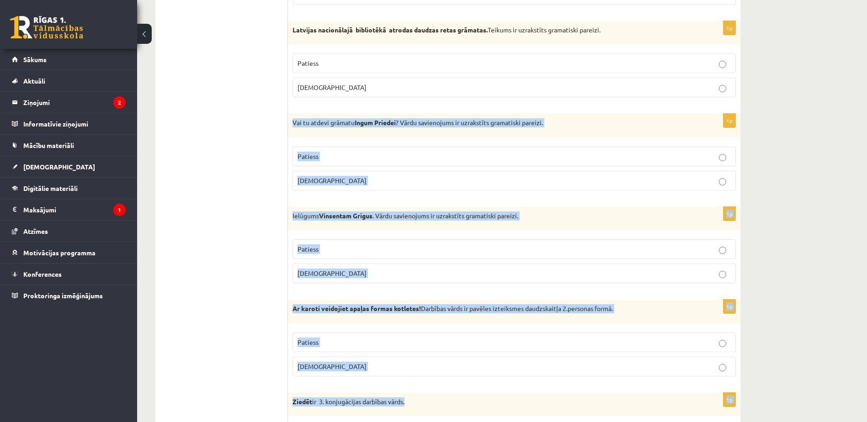
scroll to position [1317, 0]
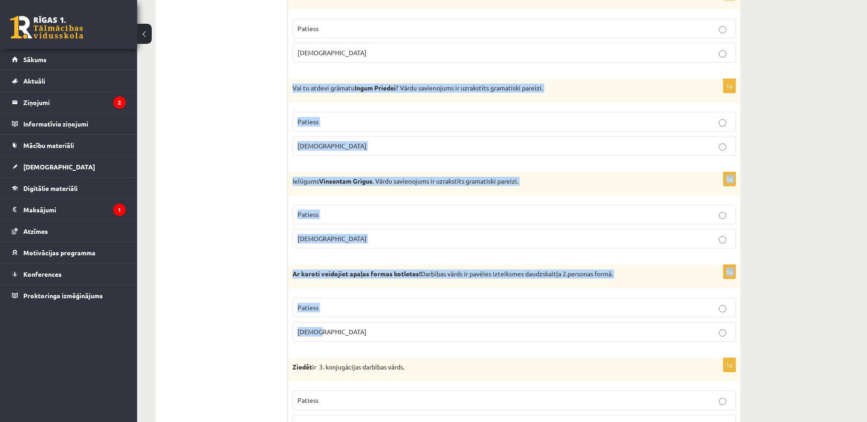
drag, startPoint x: 298, startPoint y: 194, endPoint x: 621, endPoint y: 346, distance: 356.8
click at [621, 346] on form "Apgalvojums ir patiess vai aplams? 1p Normunds Bērz, nāc, lūdzu, atbildēt! Uzru…" at bounding box center [514, 249] width 434 height 2804
copy form "Vai tu atdevi grāmatu Ingum Priedei ? Vārdu savienojums ir uzrakstīts gramatisk…"
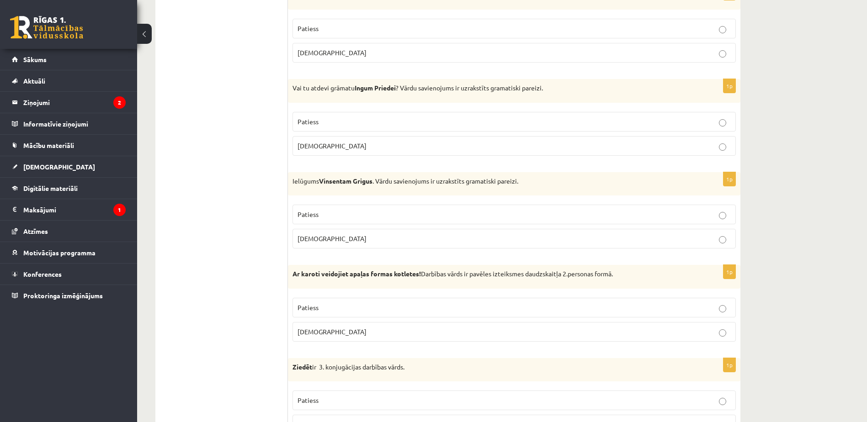
click at [205, 182] on ul "Tests Izvērtējums!" at bounding box center [225, 249] width 123 height 2804
click at [329, 146] on p "Aplams" at bounding box center [513, 146] width 433 height 10
click at [360, 239] on p "Aplams" at bounding box center [513, 239] width 433 height 10
click at [376, 307] on p "Patiess" at bounding box center [513, 308] width 433 height 10
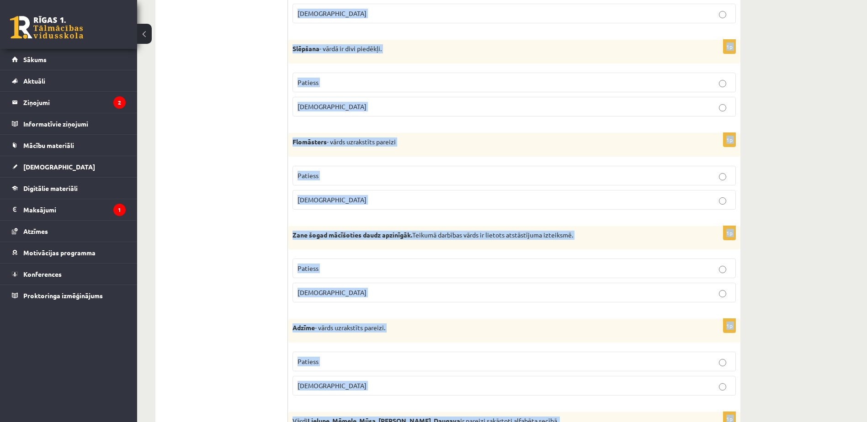
scroll to position [2574, 0]
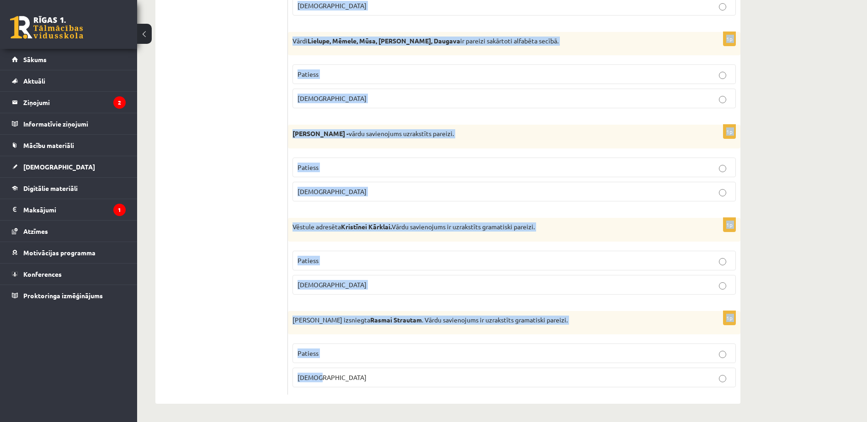
drag, startPoint x: 292, startPoint y: 104, endPoint x: 503, endPoint y: 429, distance: 387.5
copy form "Ziedēt ir 3. konjugācijas darbības vārds. Patiess Aplams 1p Darbības vārdam vēl…"
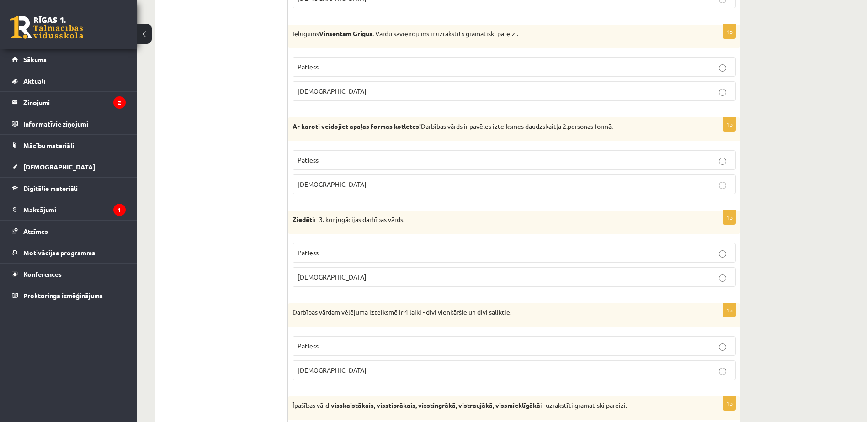
scroll to position [1465, 0]
click at [386, 270] on label "Aplams" at bounding box center [513, 278] width 443 height 20
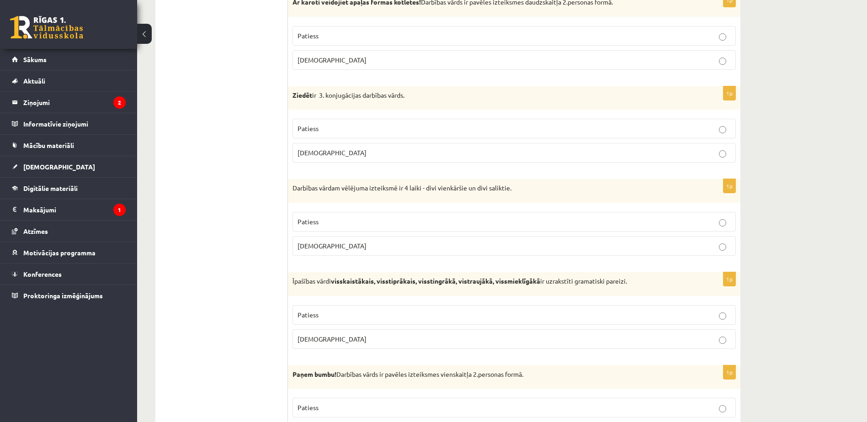
scroll to position [1591, 0]
click at [381, 217] on p "Patiess" at bounding box center [513, 220] width 433 height 10
click at [405, 308] on label "Patiess" at bounding box center [513, 313] width 443 height 20
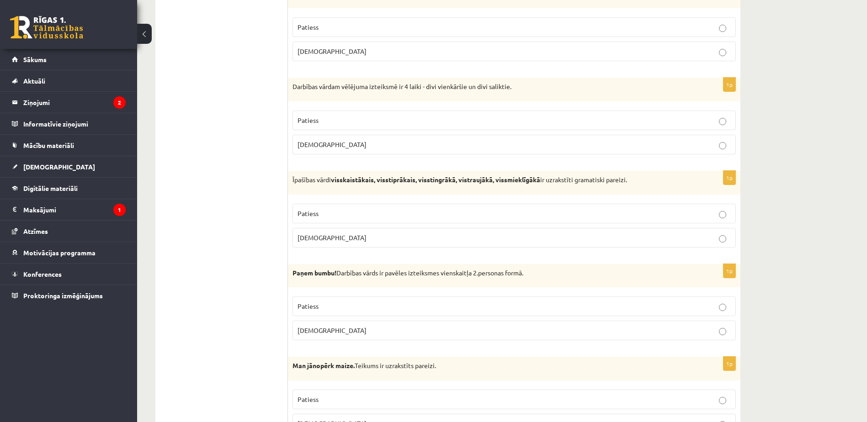
scroll to position [1691, 0]
click at [402, 309] on p "Patiess" at bounding box center [513, 306] width 433 height 10
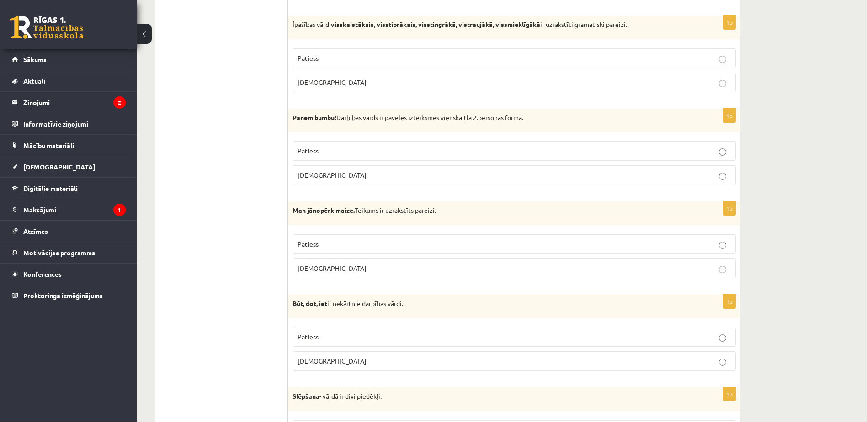
scroll to position [1847, 0]
click at [387, 244] on p "Patiess" at bounding box center [513, 243] width 433 height 10
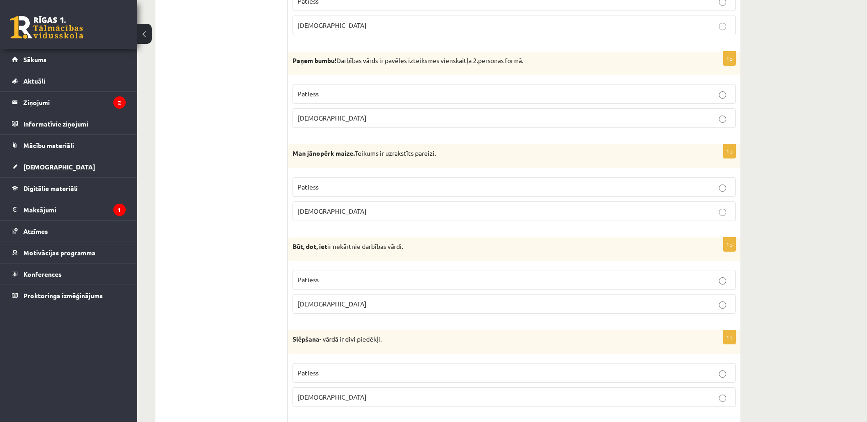
scroll to position [1904, 0]
click at [387, 282] on p "Patiess" at bounding box center [513, 280] width 433 height 10
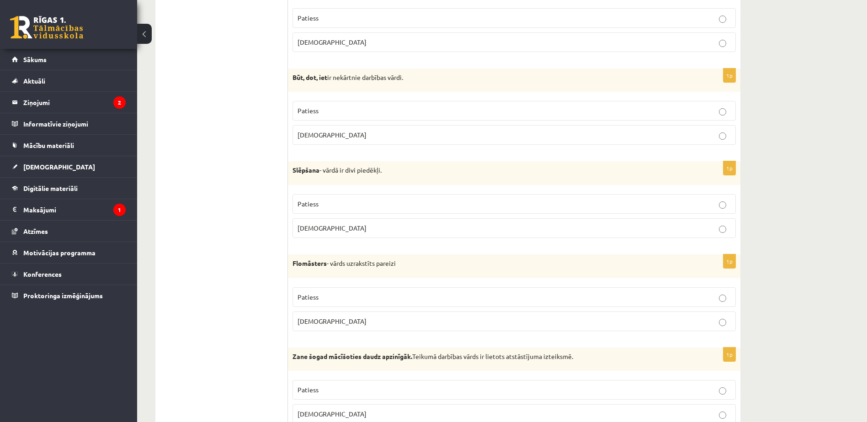
scroll to position [2074, 0]
click at [380, 223] on p "Aplams" at bounding box center [513, 227] width 433 height 10
click at [401, 300] on p "Patiess" at bounding box center [513, 296] width 433 height 10
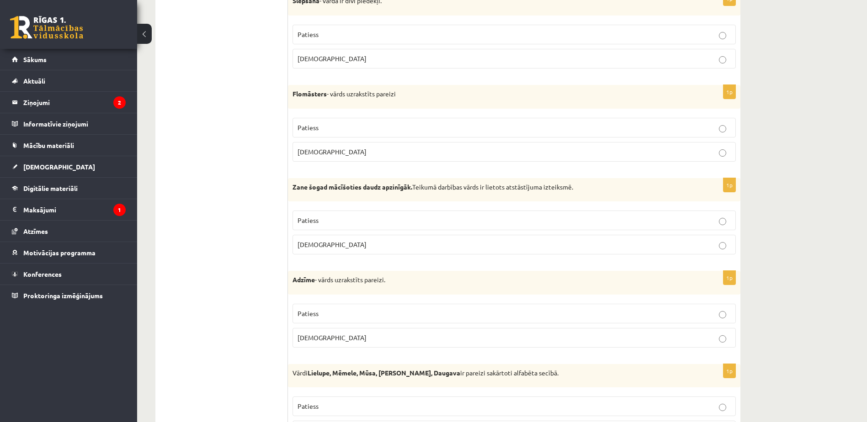
scroll to position [2243, 0]
click at [349, 217] on p "Patiess" at bounding box center [513, 219] width 433 height 10
click at [381, 331] on label "Aplams" at bounding box center [513, 336] width 443 height 20
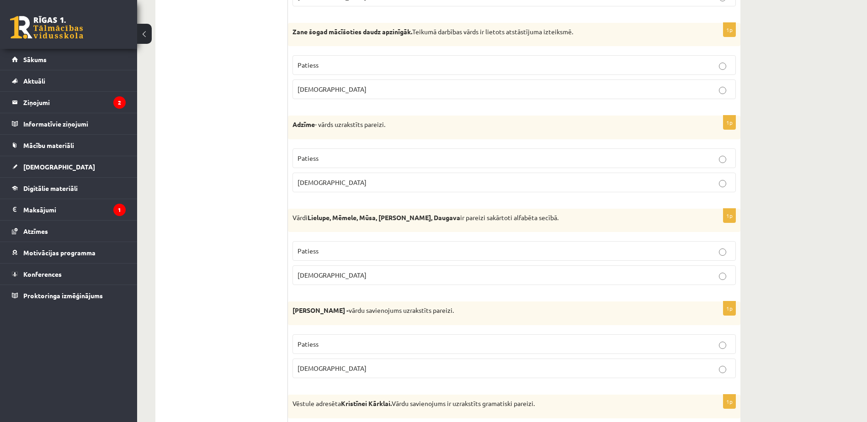
scroll to position [2407, 0]
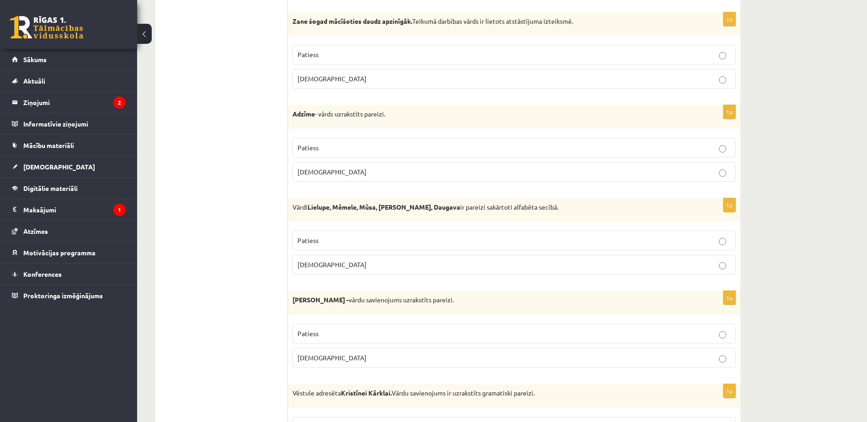
click at [412, 263] on p "Aplams" at bounding box center [513, 265] width 433 height 10
click at [413, 360] on p "Aplams" at bounding box center [513, 358] width 433 height 10
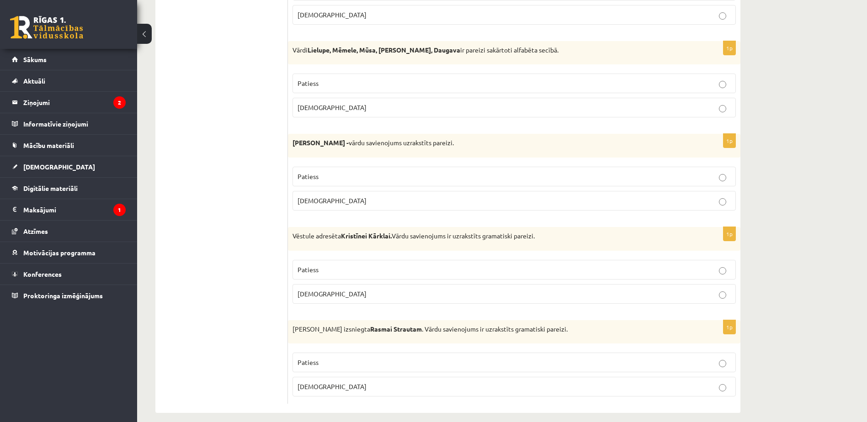
scroll to position [2574, 0]
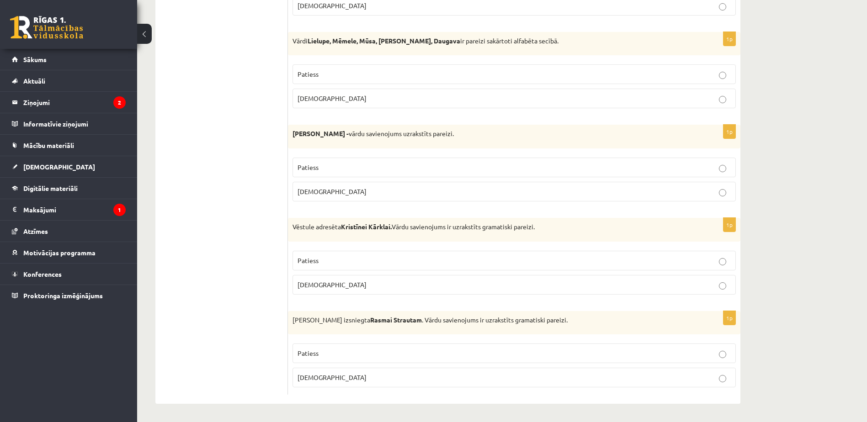
click at [408, 259] on p "Patiess" at bounding box center [513, 261] width 433 height 10
drag, startPoint x: 404, startPoint y: 393, endPoint x: 403, endPoint y: 382, distance: 11.0
click at [403, 382] on div "1p Izziņa izsniegta Rasmai Strautam . Vārdu savienojums ir uzrakstīts gramatisk…" at bounding box center [514, 353] width 452 height 84
click at [403, 382] on p "Aplams" at bounding box center [513, 378] width 433 height 10
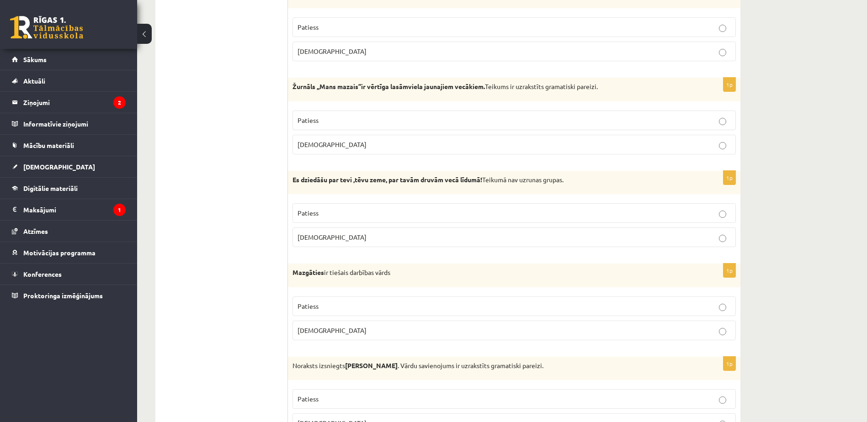
scroll to position [0, 0]
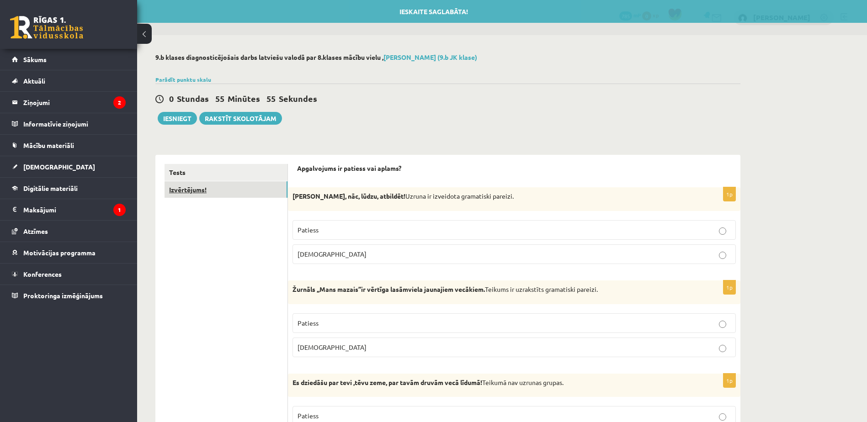
click at [200, 191] on link "Izvērtējums!" at bounding box center [225, 189] width 123 height 17
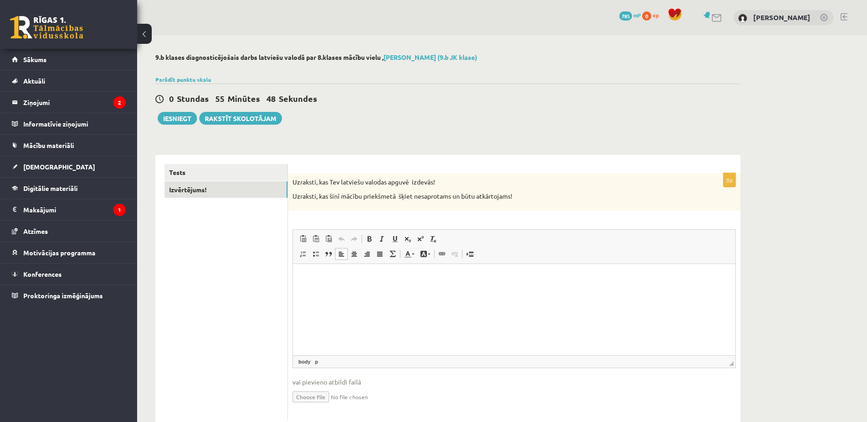
click at [335, 271] on html at bounding box center [514, 278] width 442 height 28
click at [187, 118] on button "Iesniegt" at bounding box center [177, 118] width 39 height 13
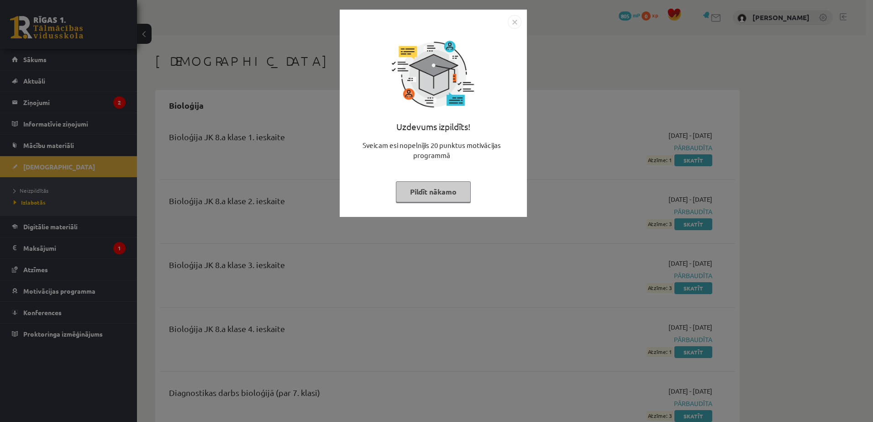
click at [417, 199] on button "Pildīt nākamo" at bounding box center [433, 191] width 75 height 21
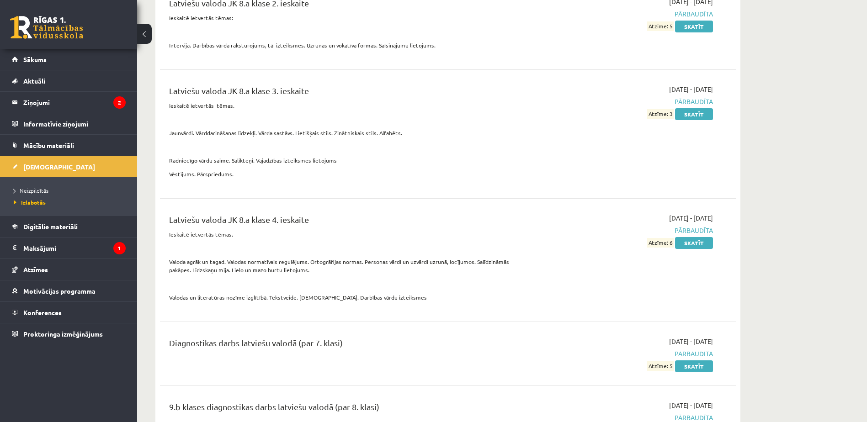
scroll to position [1673, 0]
click at [73, 167] on link "[DEMOGRAPHIC_DATA]" at bounding box center [69, 166] width 114 height 21
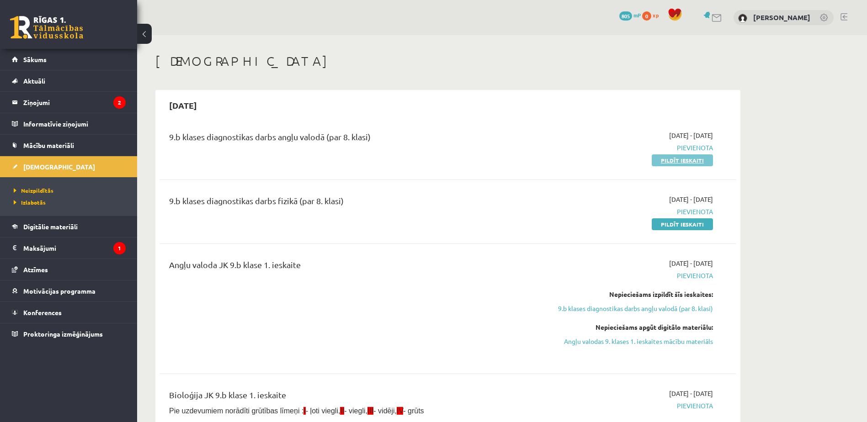
click at [672, 161] on link "Pildīt ieskaiti" at bounding box center [681, 160] width 61 height 12
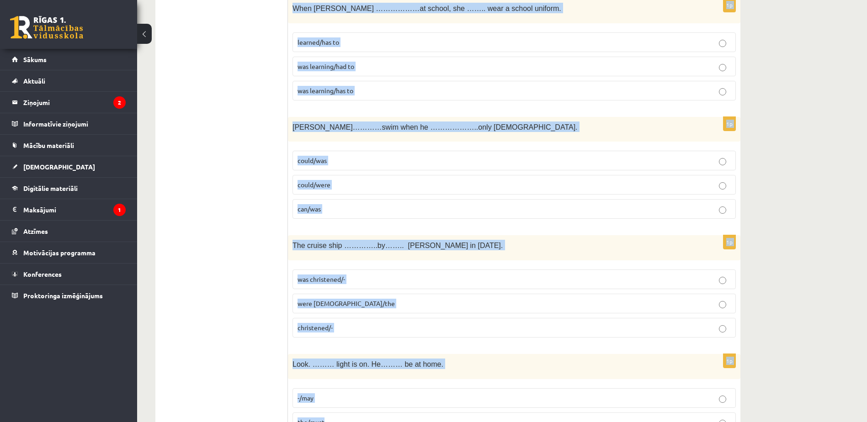
scroll to position [3215, 0]
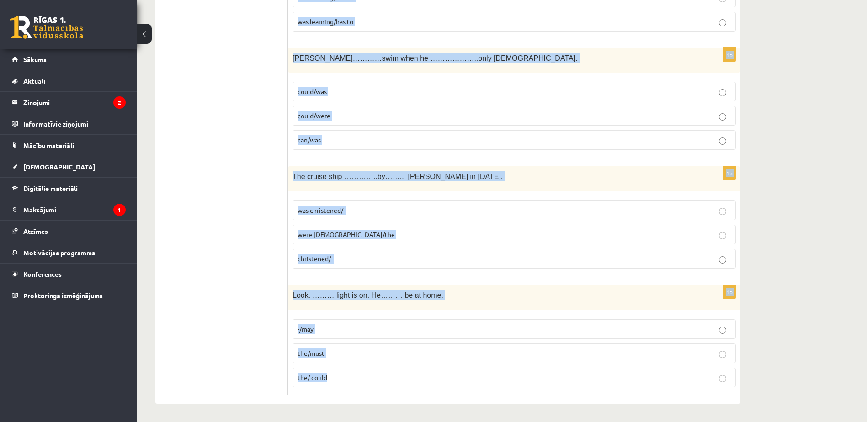
drag, startPoint x: 291, startPoint y: 176, endPoint x: 508, endPoint y: 392, distance: 306.5
copy form "…….Danube is …….second longest rivers in …….Europe and flows through …..Central…"
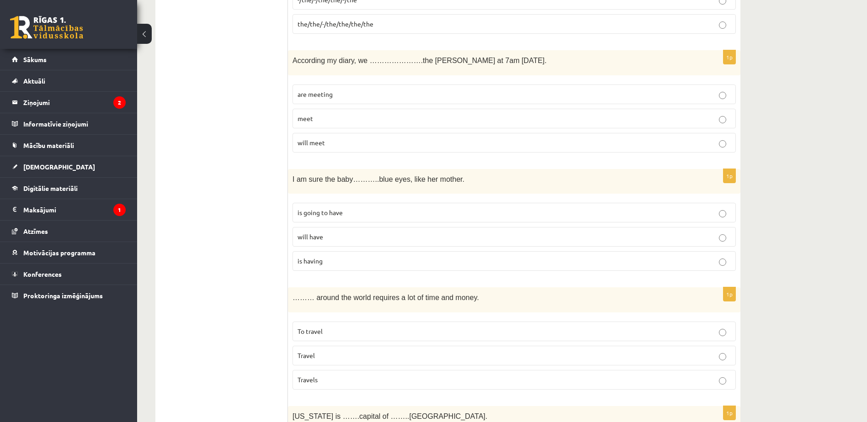
scroll to position [0, 0]
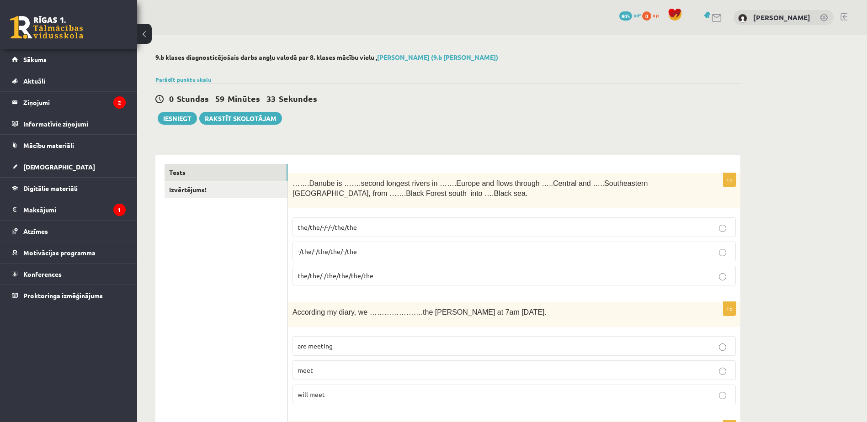
click at [370, 278] on span "the/the/-/the/the/the/the" at bounding box center [335, 275] width 76 height 8
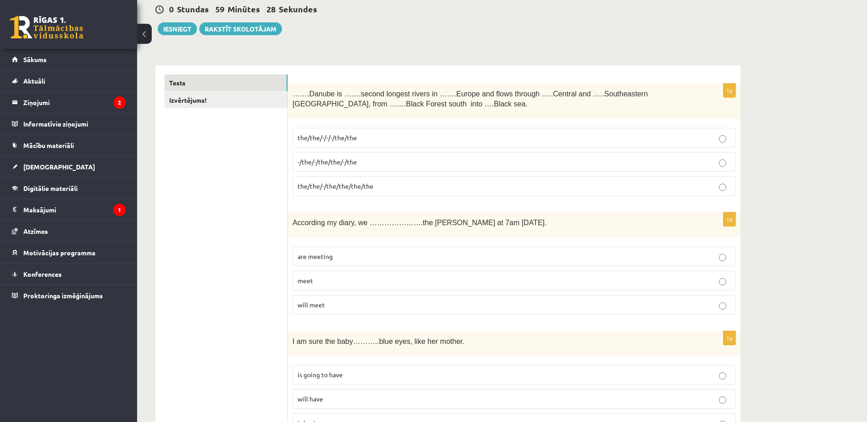
scroll to position [91, 0]
click at [313, 258] on span "are meeting" at bounding box center [314, 255] width 35 height 8
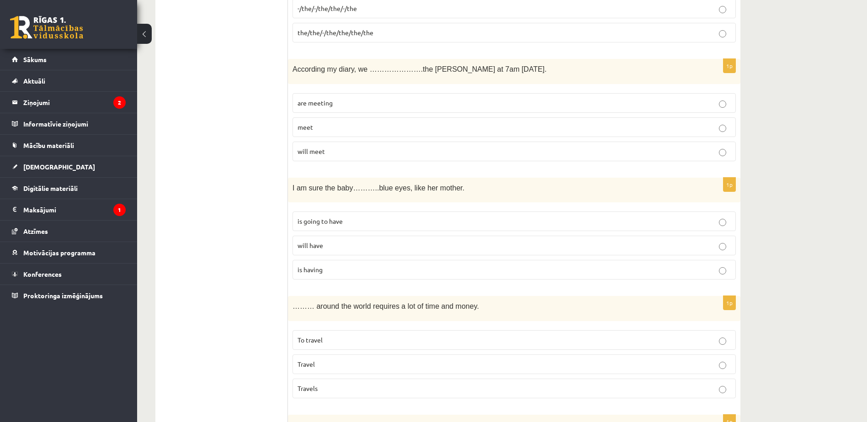
scroll to position [244, 0]
click at [327, 246] on p "will have" at bounding box center [513, 245] width 433 height 10
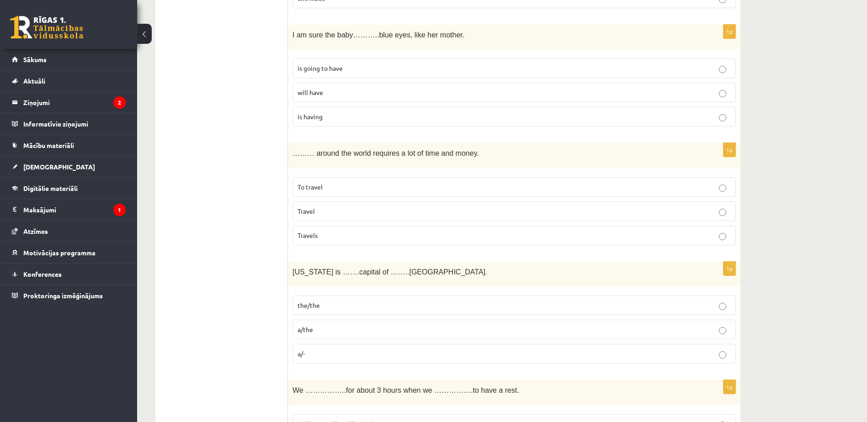
scroll to position [397, 0]
click at [340, 187] on p "To travel" at bounding box center [513, 186] width 433 height 10
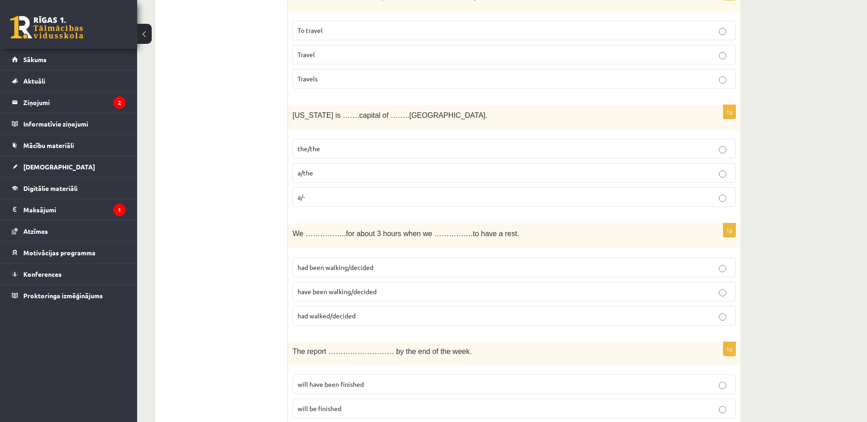
scroll to position [555, 0]
click at [348, 153] on label "the/the" at bounding box center [513, 147] width 443 height 20
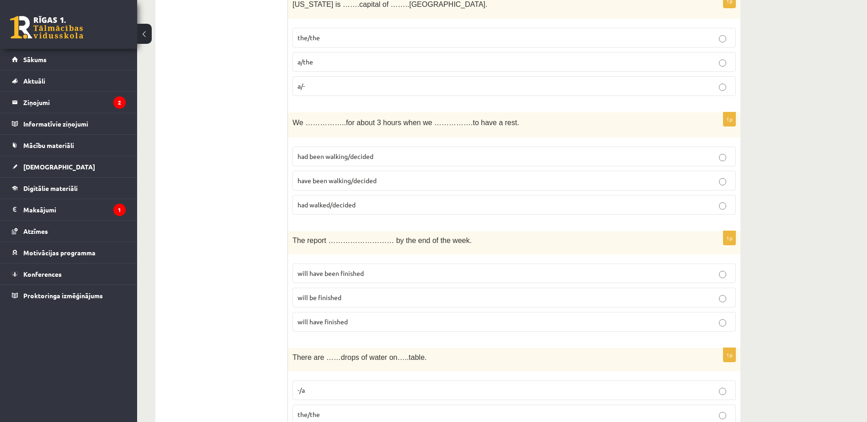
scroll to position [664, 0]
click at [368, 176] on p "have been walking/decided" at bounding box center [513, 180] width 433 height 10
click at [346, 164] on label "had been walking/decided" at bounding box center [513, 156] width 443 height 20
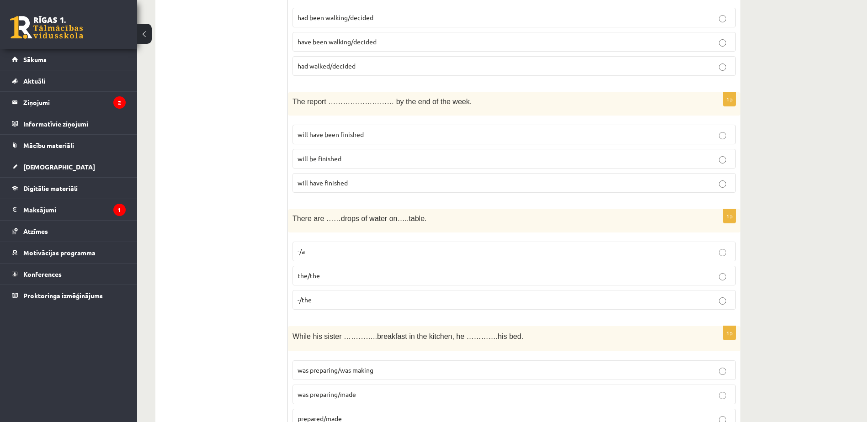
scroll to position [804, 0]
click at [324, 128] on label "will have been finished" at bounding box center [513, 133] width 443 height 20
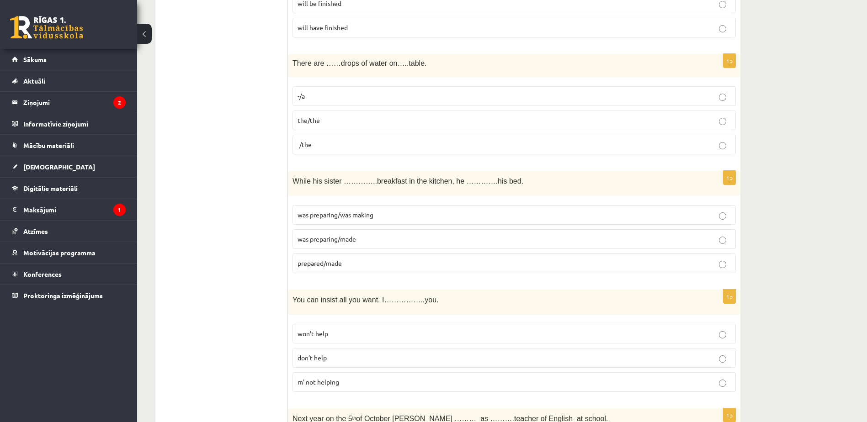
scroll to position [958, 0]
click at [312, 145] on span "-/the" at bounding box center [304, 144] width 14 height 8
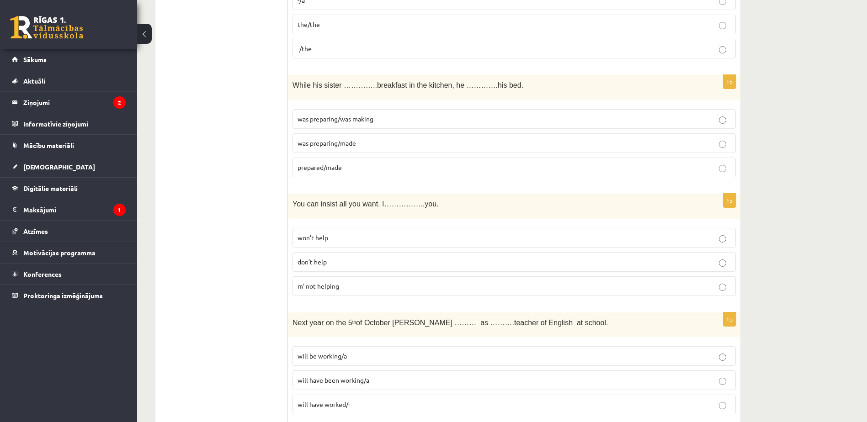
scroll to position [1054, 0]
click at [328, 122] on span "was preparing/was making" at bounding box center [335, 118] width 76 height 8
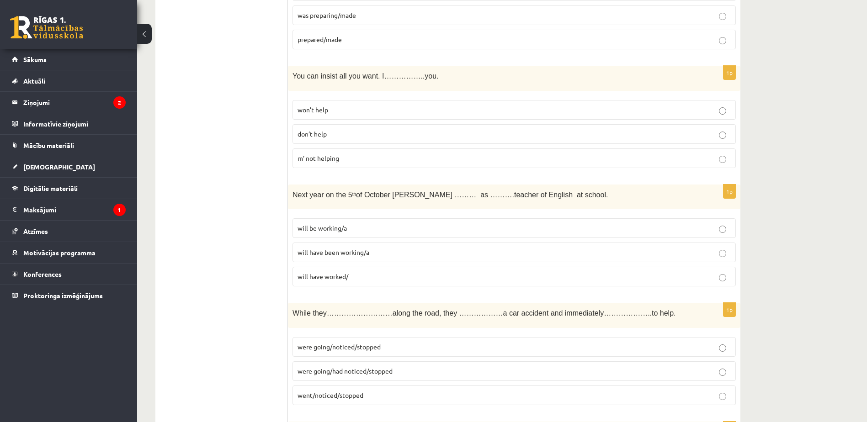
scroll to position [1182, 0]
click at [364, 113] on p "won’t help" at bounding box center [513, 110] width 433 height 10
click at [379, 234] on label "will be working/a" at bounding box center [513, 228] width 443 height 20
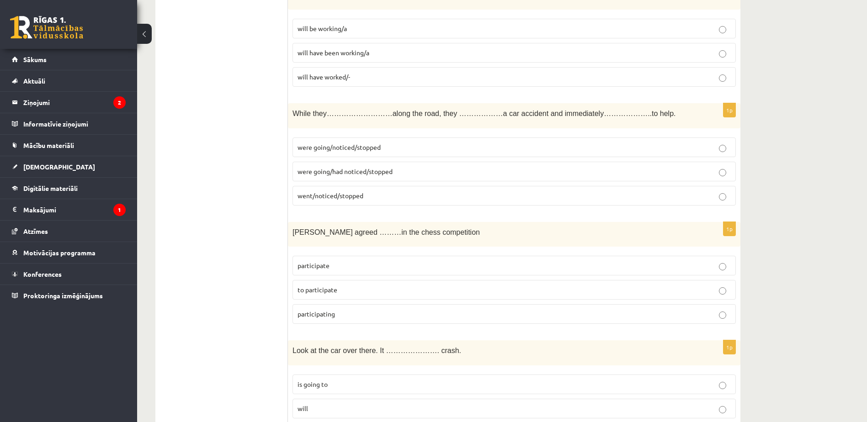
scroll to position [1382, 0]
click at [361, 150] on span "were going/noticed/stopped" at bounding box center [338, 147] width 83 height 8
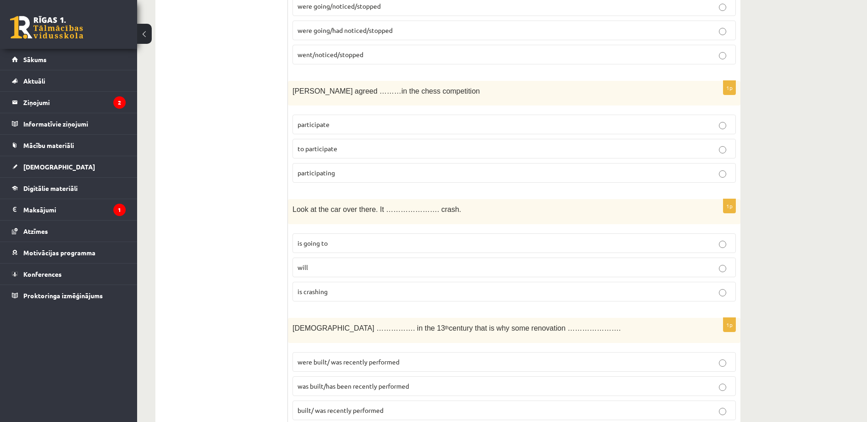
scroll to position [1524, 0]
click at [316, 145] on span "to participate" at bounding box center [317, 147] width 40 height 8
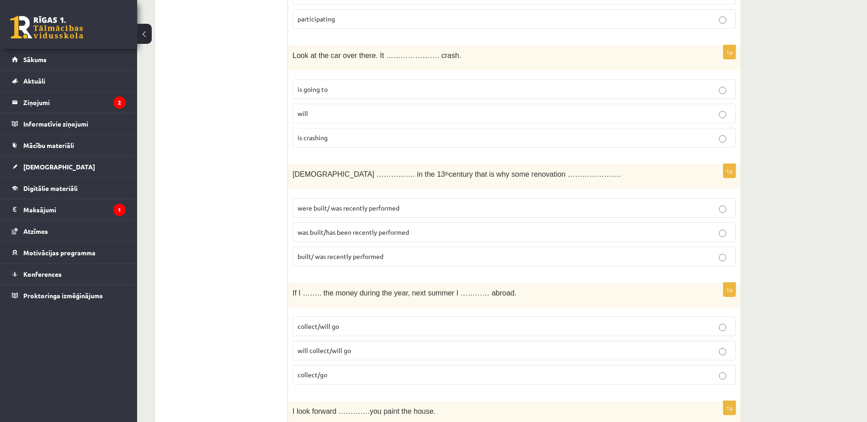
scroll to position [1677, 0]
click at [332, 89] on p "is going to" at bounding box center [513, 89] width 433 height 10
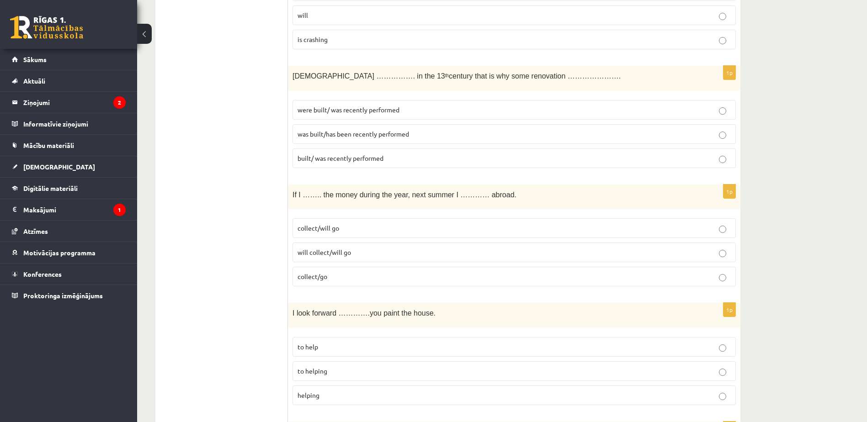
scroll to position [1775, 0]
click at [351, 129] on p "was built/has been recently performed" at bounding box center [513, 134] width 433 height 10
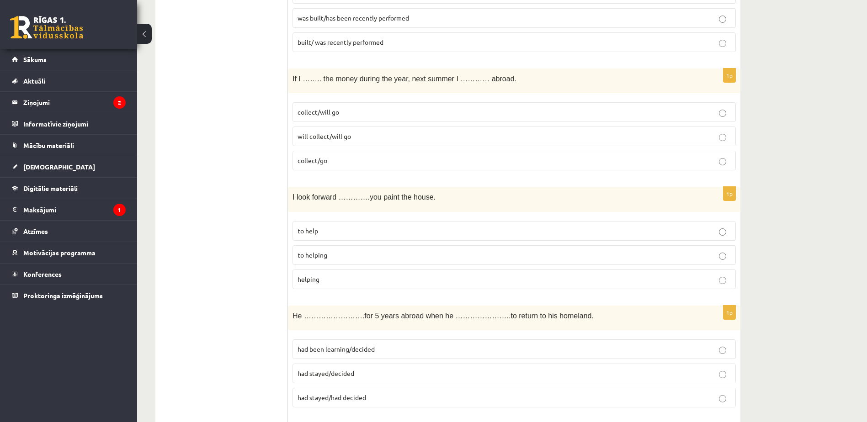
scroll to position [1900, 0]
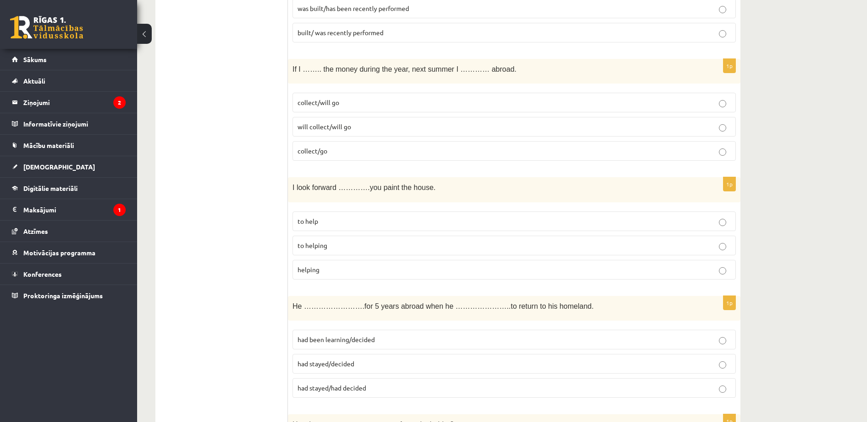
click at [372, 128] on p "will collect/will go" at bounding box center [513, 127] width 433 height 10
click at [369, 106] on p "collect/will go" at bounding box center [513, 103] width 433 height 10
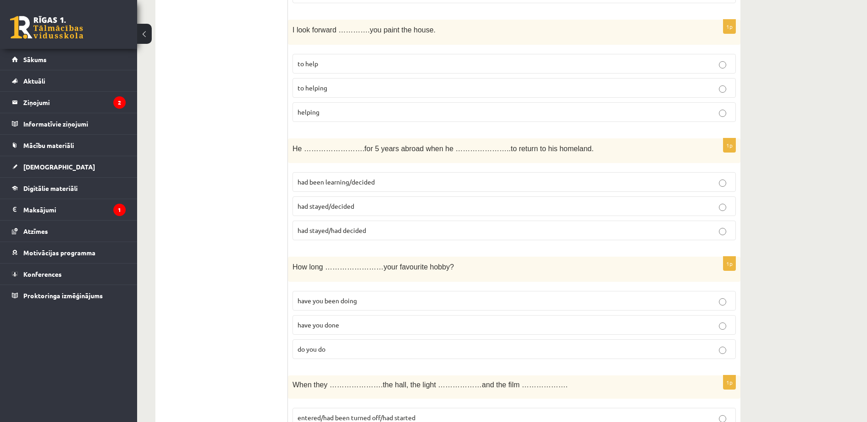
scroll to position [2059, 0]
click at [329, 80] on label "to helping" at bounding box center [513, 87] width 443 height 20
click at [379, 208] on p "had stayed/decided" at bounding box center [513, 206] width 433 height 10
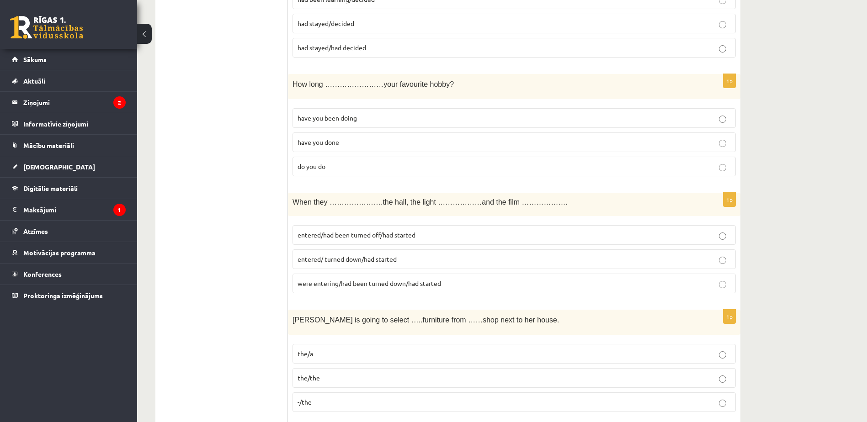
scroll to position [2241, 0]
click at [321, 114] on span "have you been doing" at bounding box center [326, 117] width 59 height 8
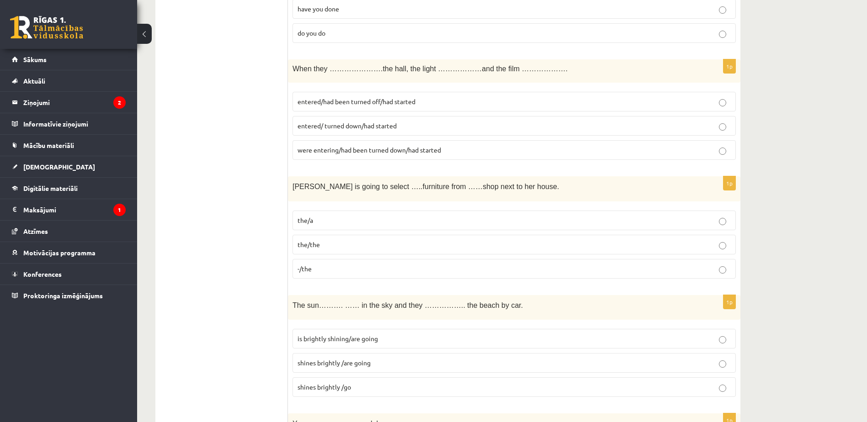
scroll to position [2376, 0]
click at [374, 104] on p "entered/had been turned off/had started" at bounding box center [513, 100] width 433 height 10
drag, startPoint x: 374, startPoint y: 104, endPoint x: 274, endPoint y: 130, distance: 103.8
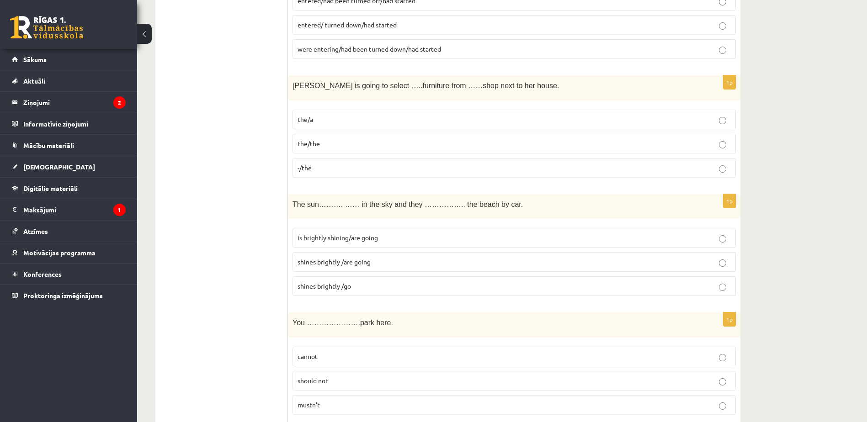
scroll to position [2479, 0]
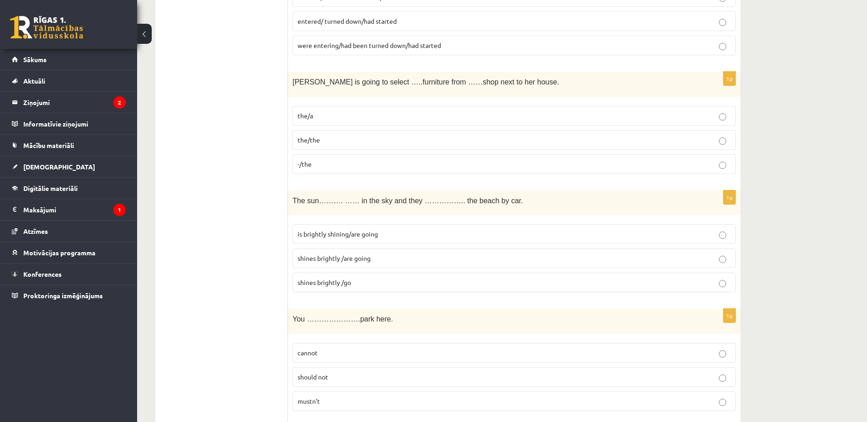
click at [324, 121] on p "the/a" at bounding box center [513, 116] width 433 height 10
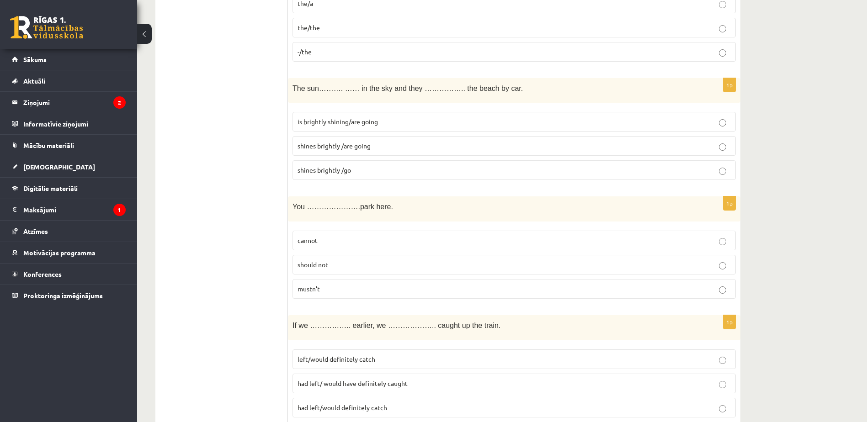
scroll to position [2592, 0]
click at [360, 149] on span "shines brightly /are going" at bounding box center [333, 145] width 73 height 8
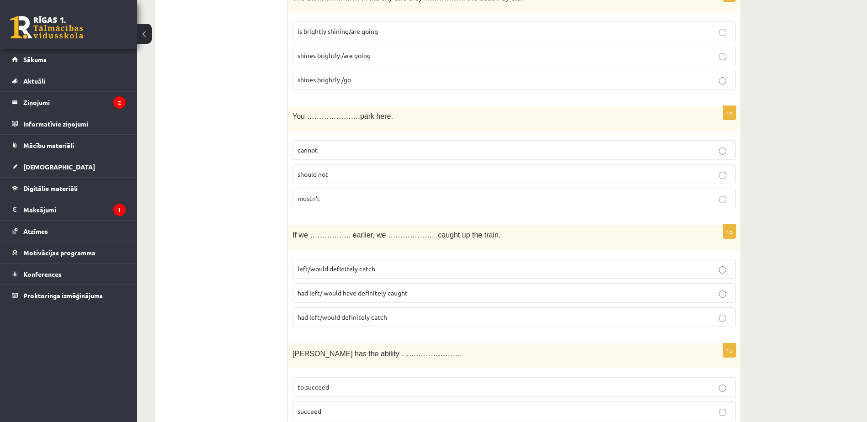
scroll to position [2695, 0]
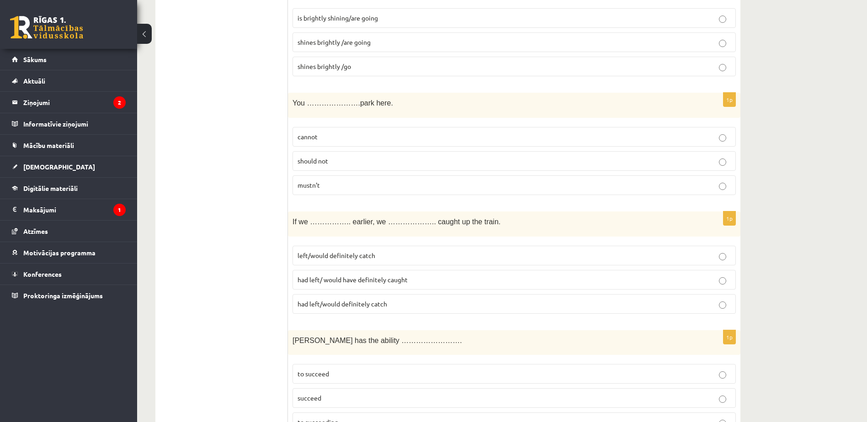
click at [342, 139] on p "cannot" at bounding box center [513, 137] width 433 height 10
click at [354, 286] on label "had left/ would have definitely caught" at bounding box center [513, 280] width 443 height 20
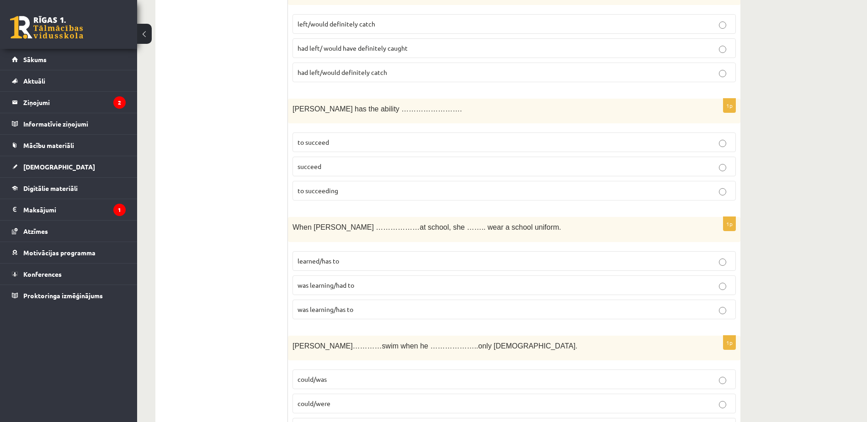
scroll to position [2927, 0]
click at [335, 142] on p "to succeed" at bounding box center [513, 142] width 433 height 10
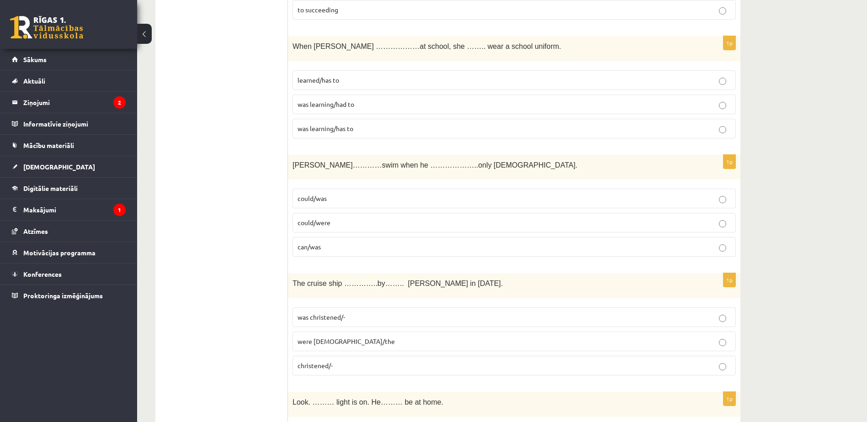
scroll to position [3109, 0]
click at [361, 101] on p "was learning/had to" at bounding box center [513, 103] width 433 height 10
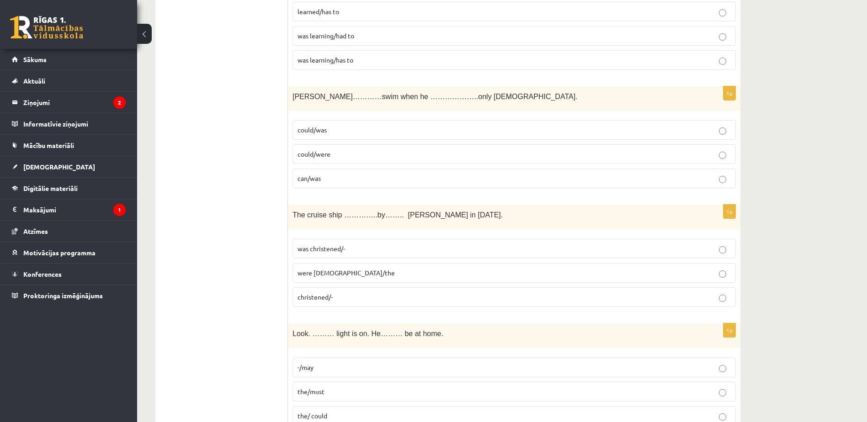
scroll to position [3179, 0]
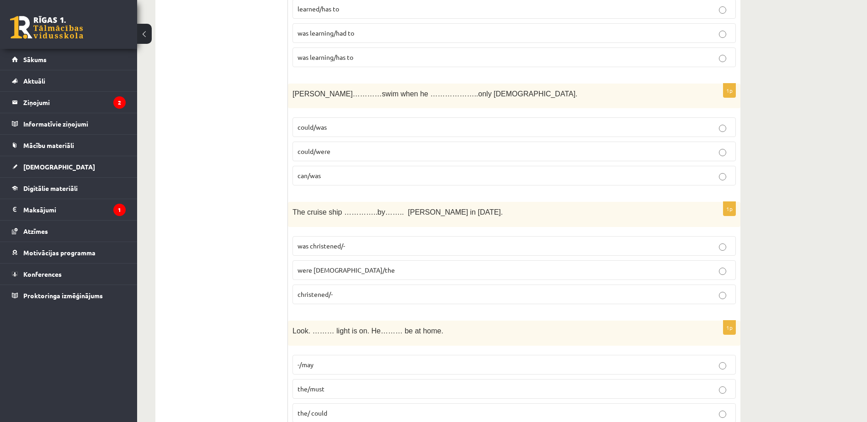
click at [346, 130] on p "could/was" at bounding box center [513, 127] width 433 height 10
click at [395, 378] on fieldset "-/may the/must the/ could" at bounding box center [513, 387] width 443 height 75
click at [396, 388] on p "the/must" at bounding box center [513, 389] width 433 height 10
click at [397, 248] on p "was christened/-" at bounding box center [513, 246] width 433 height 10
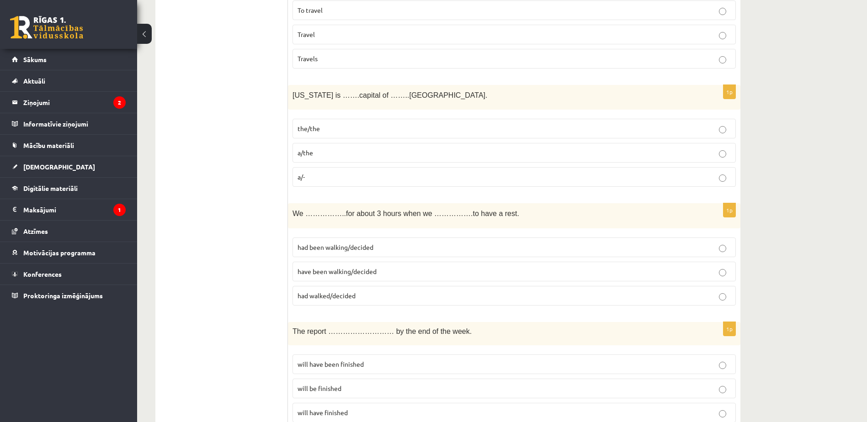
scroll to position [0, 0]
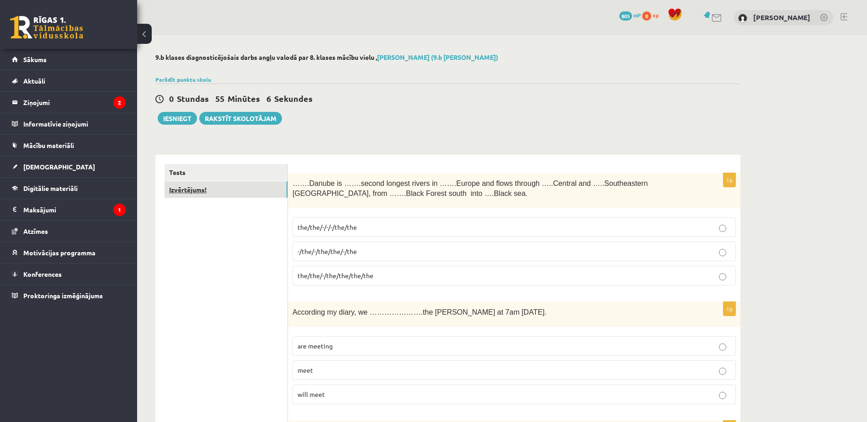
click at [244, 183] on link "Izvērtējums!" at bounding box center [225, 189] width 123 height 17
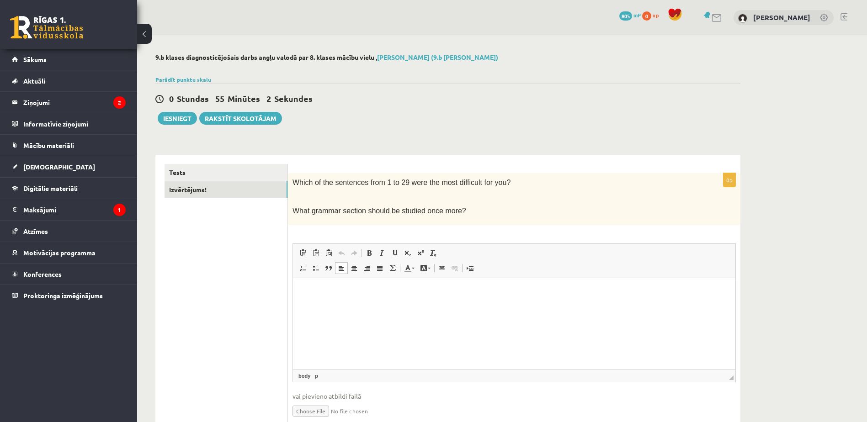
click at [394, 281] on html at bounding box center [514, 292] width 442 height 28
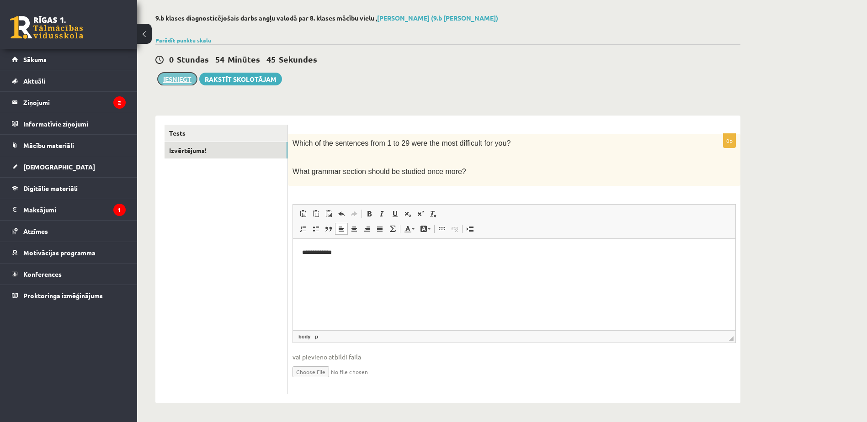
click at [175, 75] on button "Iesniegt" at bounding box center [177, 79] width 39 height 13
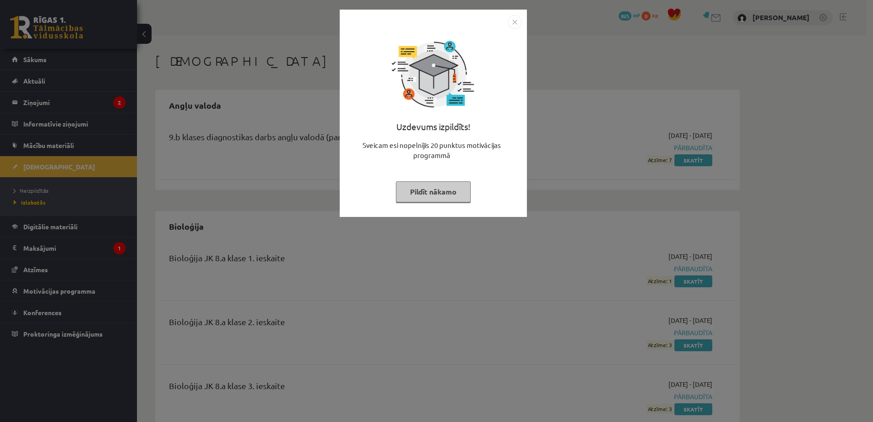
click at [453, 195] on button "Pildīt nākamo" at bounding box center [433, 191] width 75 height 21
